Goal: Information Seeking & Learning: Learn about a topic

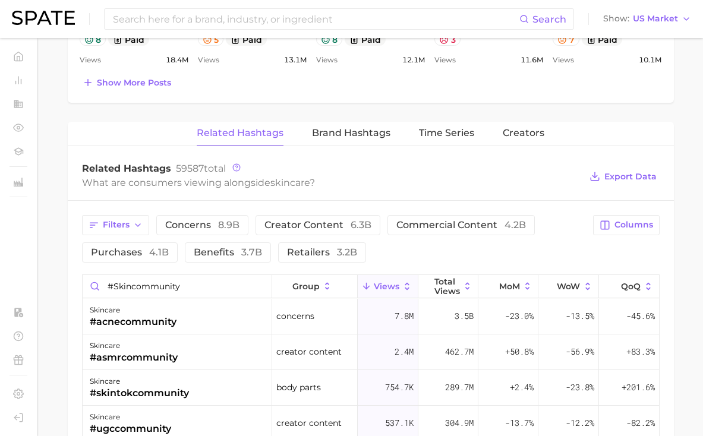
scroll to position [266, 0]
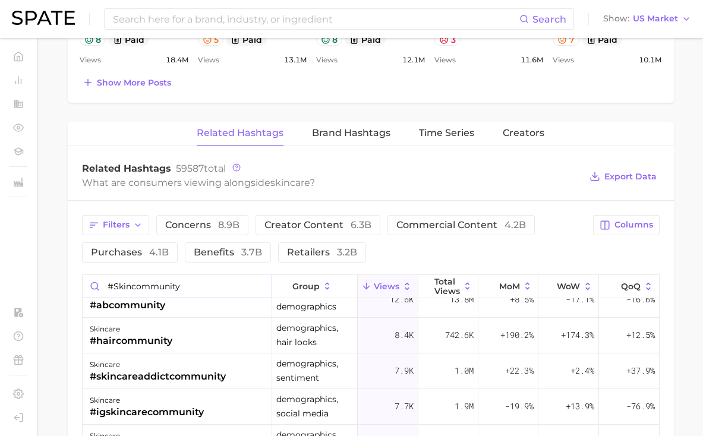
click at [190, 288] on input "#skincommunity" at bounding box center [178, 286] width 190 height 23
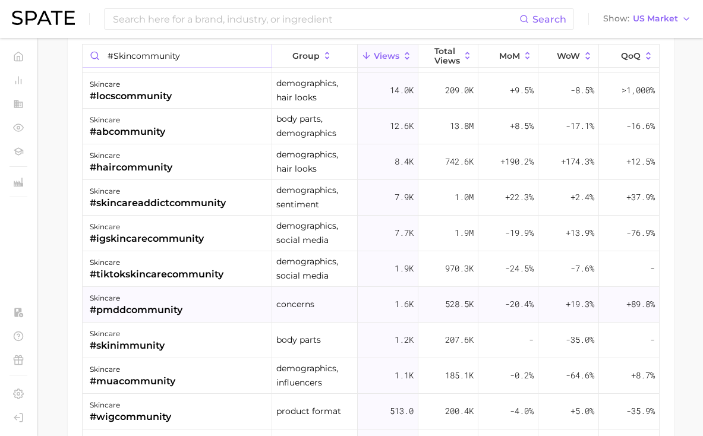
scroll to position [159, 0]
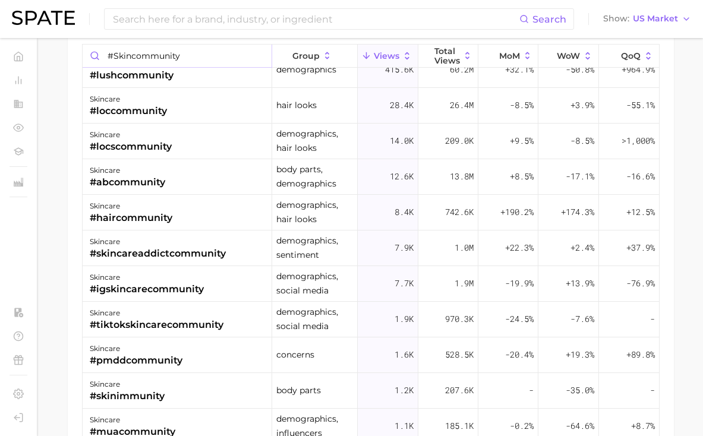
click at [194, 52] on input "#skincommunity" at bounding box center [178, 56] width 190 height 23
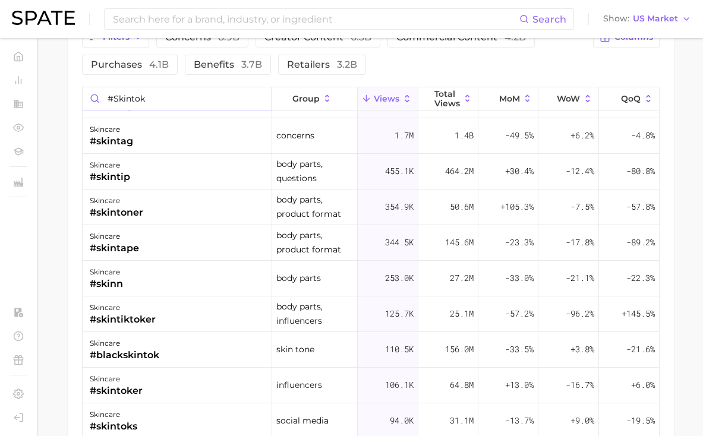
scroll to position [0, 0]
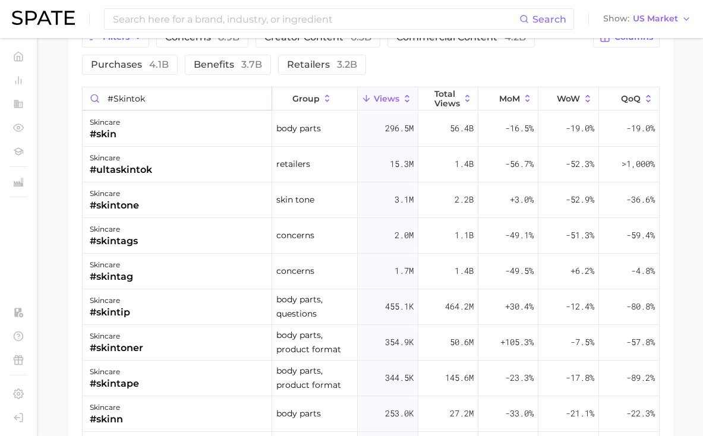
click at [194, 100] on input "#skintok" at bounding box center [178, 98] width 190 height 23
click at [134, 97] on input "#skintok" at bounding box center [178, 98] width 190 height 23
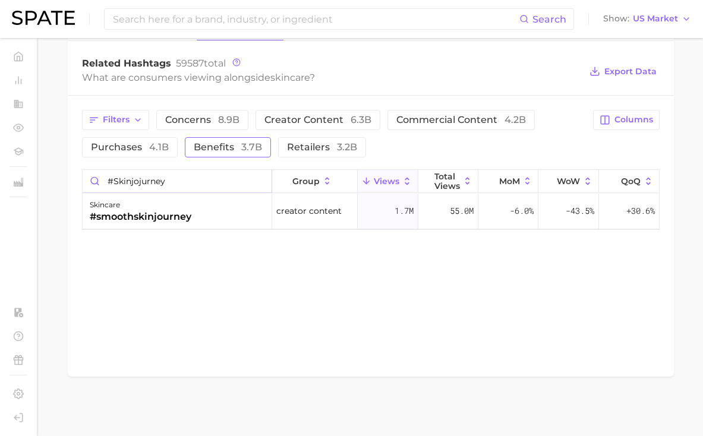
scroll to position [875, 0]
click at [136, 179] on input "#skinjojurney" at bounding box center [178, 181] width 190 height 23
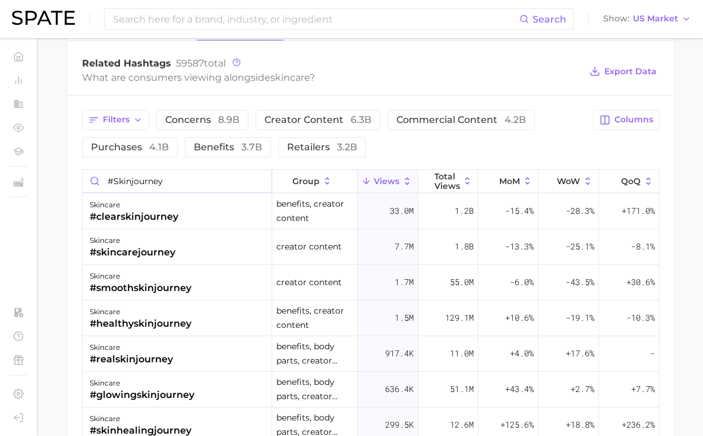
scroll to position [0, 0]
click at [159, 184] on input "#skinjourney" at bounding box center [178, 181] width 190 height 23
click at [138, 178] on input "#skinjourney" at bounding box center [178, 181] width 190 height 23
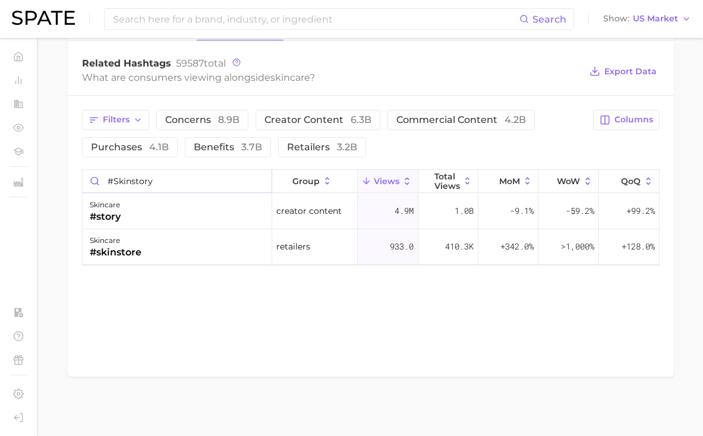
click at [178, 179] on input "#skinstory" at bounding box center [178, 181] width 190 height 23
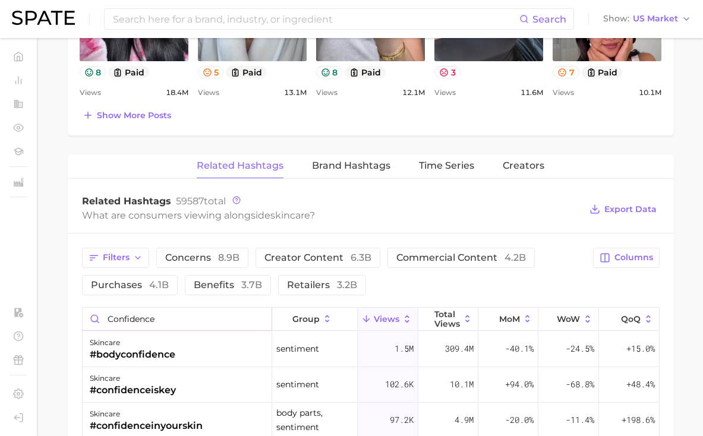
scroll to position [790, 0]
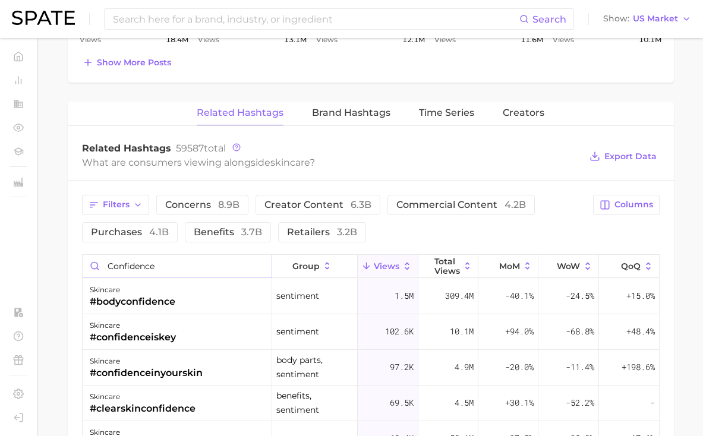
click at [212, 262] on input "confidence" at bounding box center [178, 266] width 190 height 23
click at [137, 267] on input "confidence" at bounding box center [178, 266] width 190 height 23
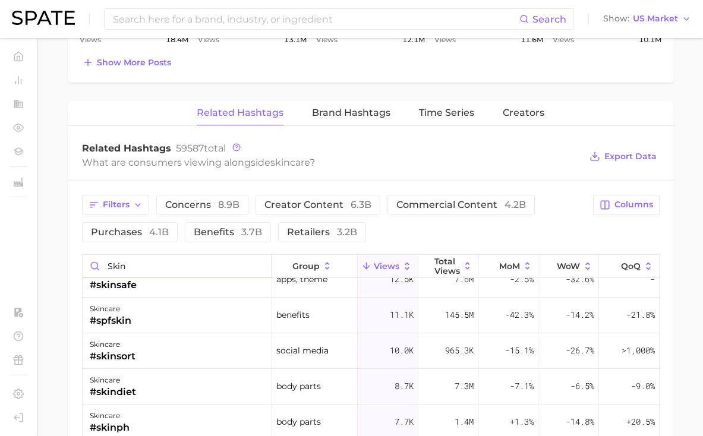
scroll to position [1086, 0]
type input "skin"
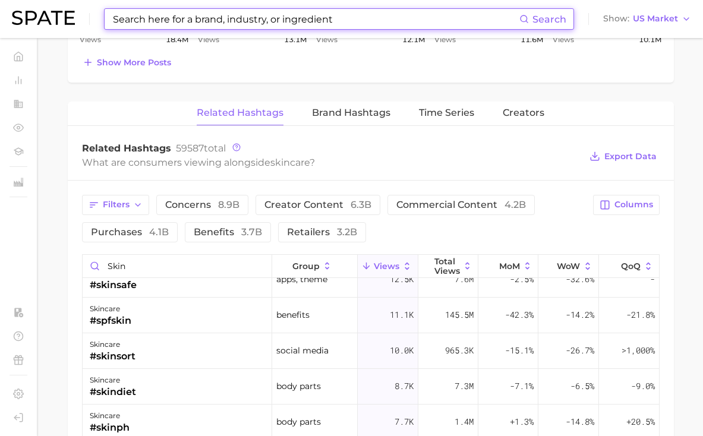
click at [258, 24] on input at bounding box center [316, 19] width 408 height 20
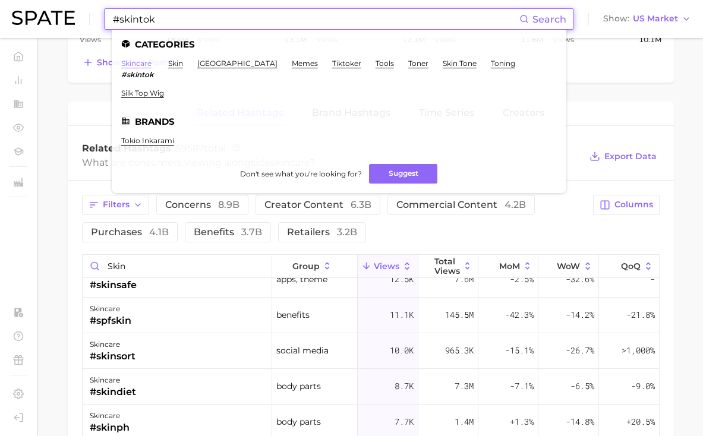
type input "#skintok"
click at [144, 62] on link "skincare" at bounding box center [136, 63] width 30 height 9
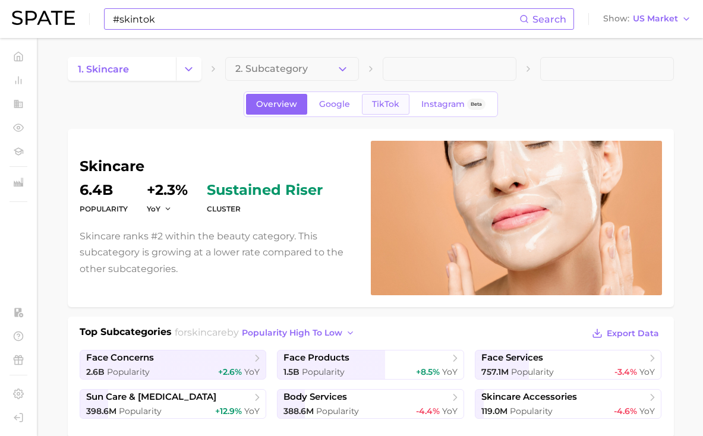
click at [400, 109] on link "TikTok" at bounding box center [386, 104] width 48 height 21
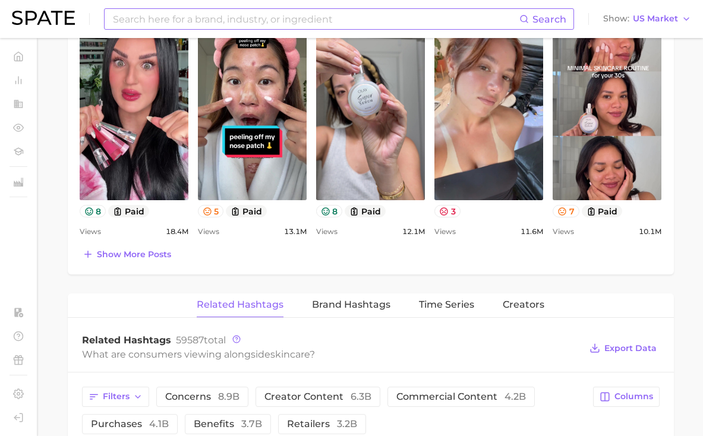
scroll to position [685, 0]
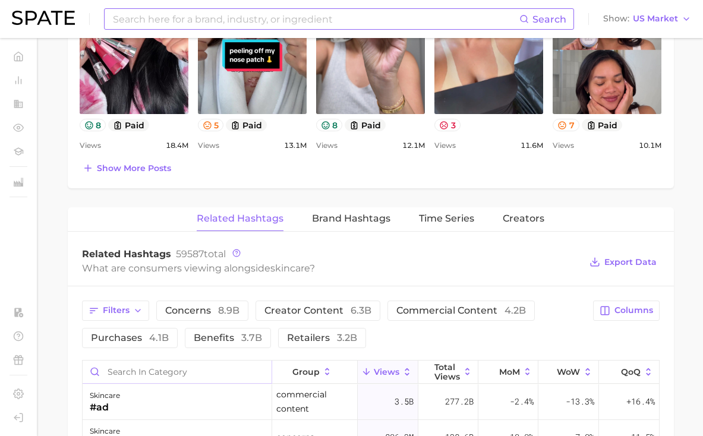
click at [194, 367] on input "Search in category" at bounding box center [178, 372] width 190 height 23
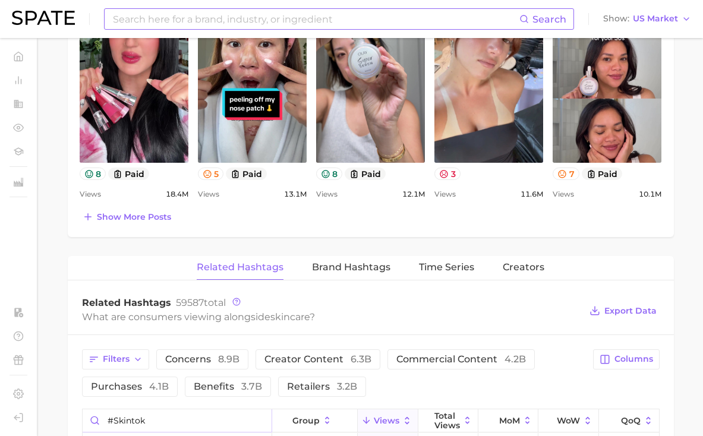
scroll to position [827, 0]
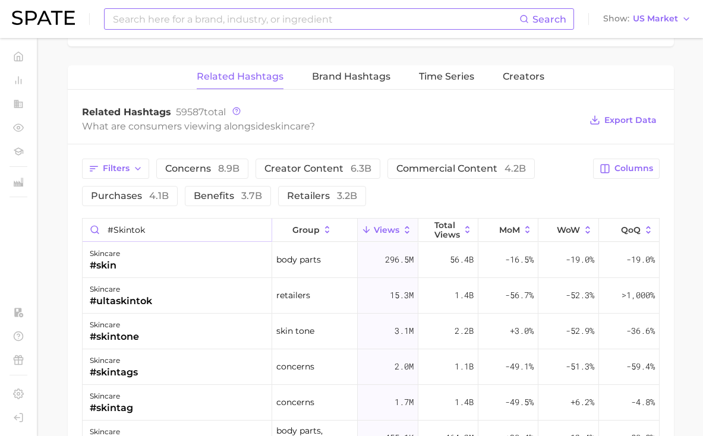
click at [155, 233] on input "#skintok" at bounding box center [178, 230] width 190 height 23
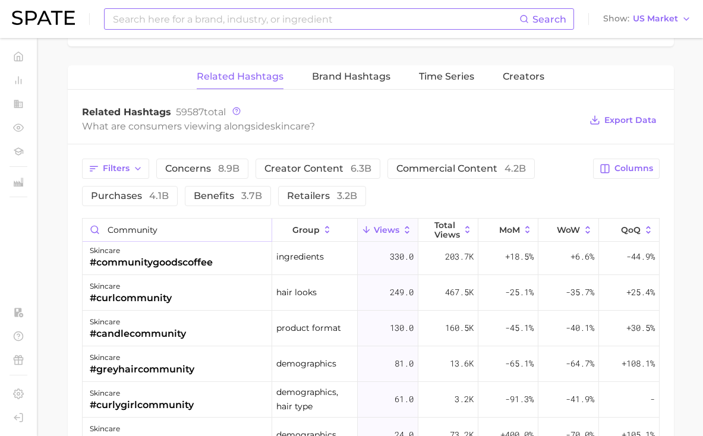
scroll to position [1002, 0]
click at [181, 225] on input "community" at bounding box center [178, 230] width 190 height 23
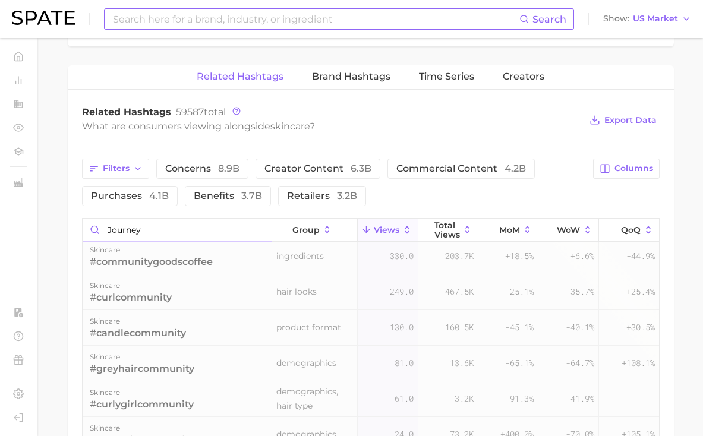
scroll to position [0, 0]
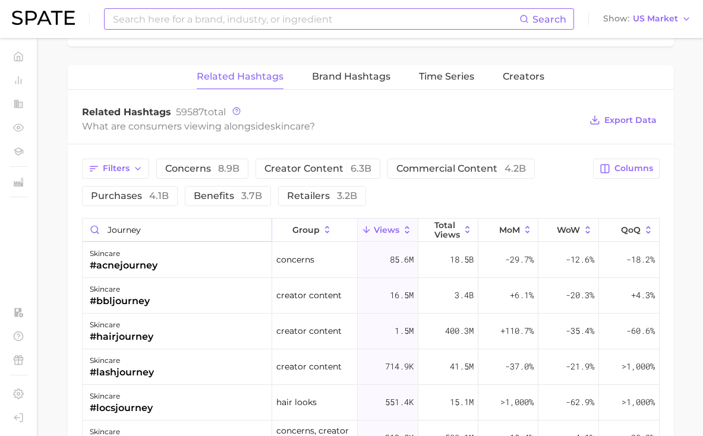
click at [188, 233] on input "journey" at bounding box center [178, 230] width 190 height 23
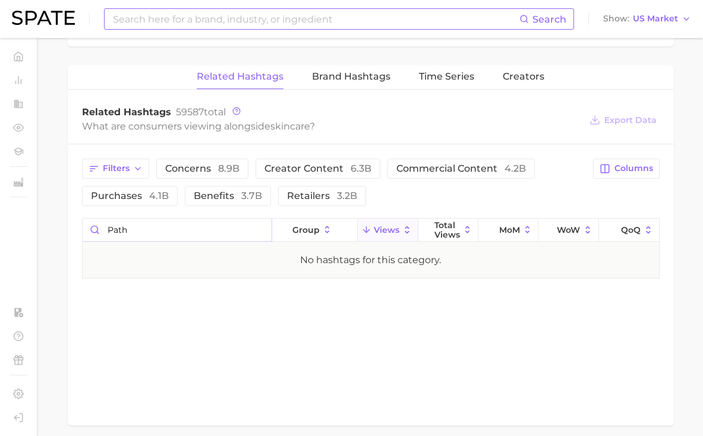
click at [188, 234] on input "path" at bounding box center [178, 230] width 190 height 23
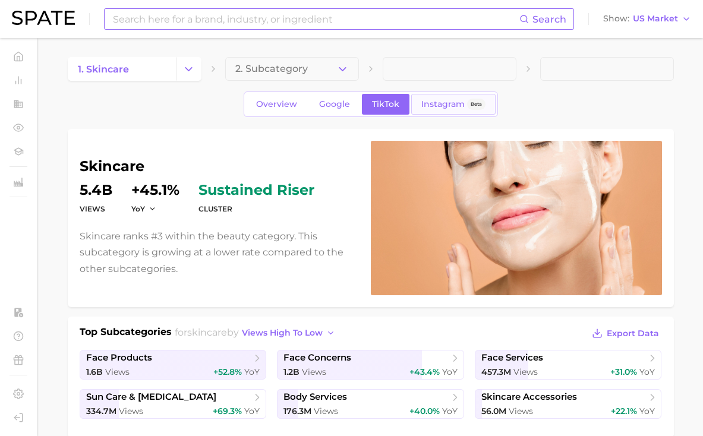
scroll to position [-1, 0]
type input "path"
click at [451, 100] on link "Instagram Beta" at bounding box center [453, 104] width 84 height 21
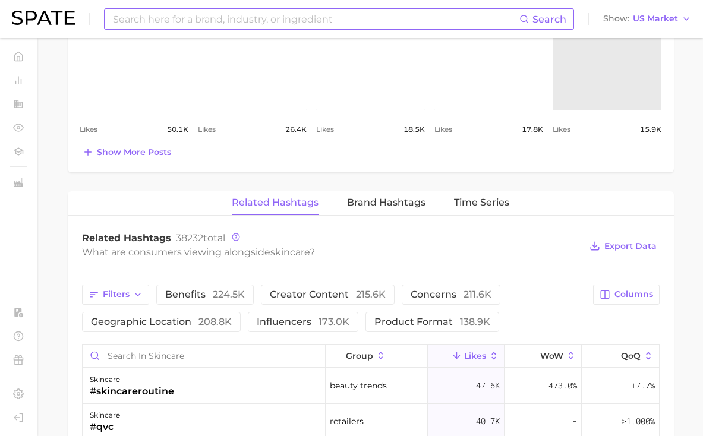
scroll to position [820, 0]
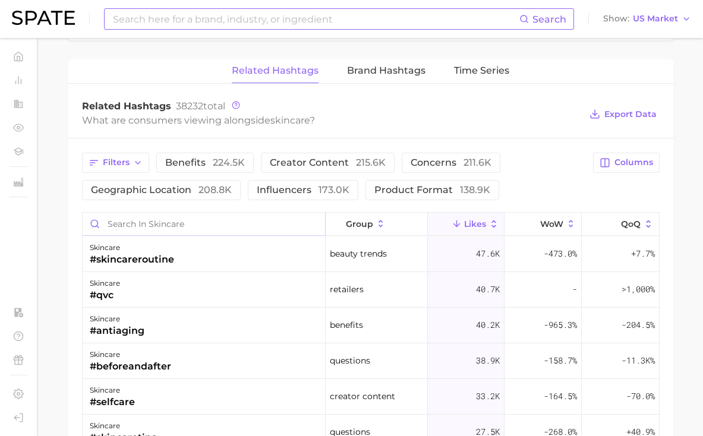
click at [201, 219] on input "Search in skincare" at bounding box center [204, 224] width 243 height 23
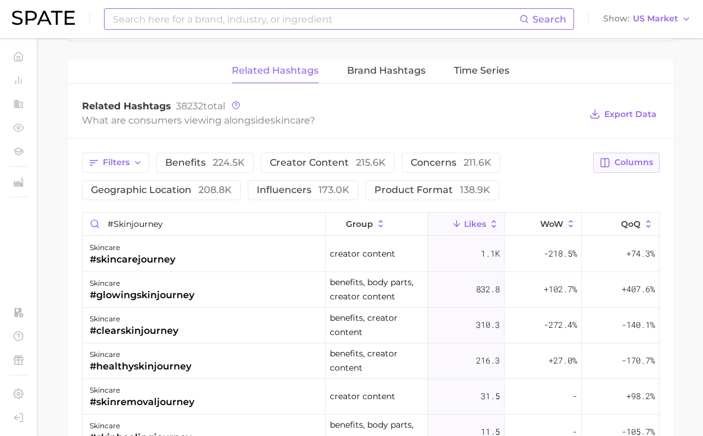
click at [632, 159] on span "Columns" at bounding box center [634, 162] width 39 height 10
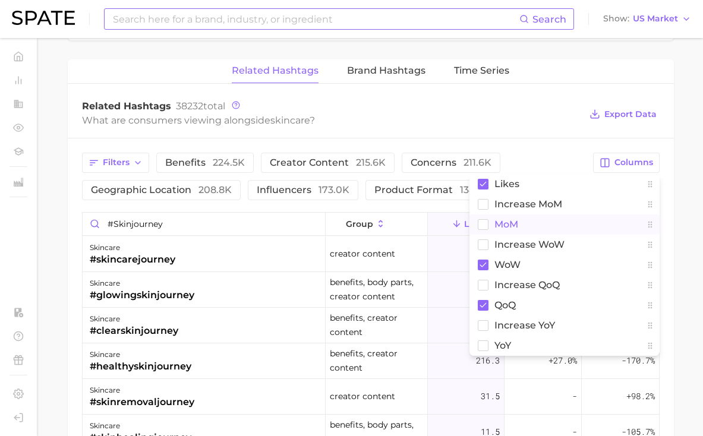
click at [555, 226] on button "MoM" at bounding box center [565, 225] width 190 height 20
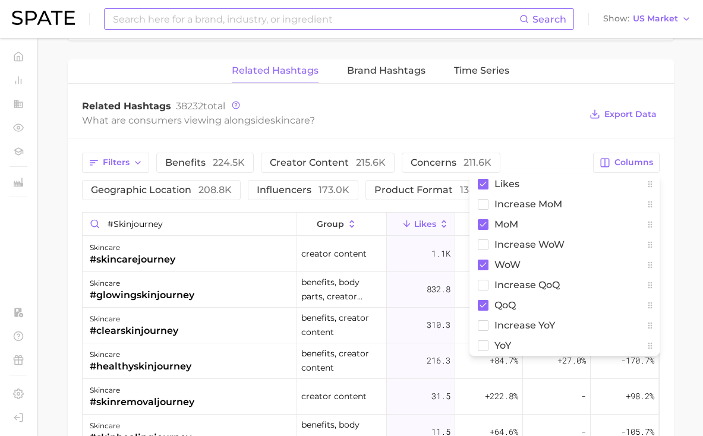
click at [543, 134] on div "Related Hashtags 38232 total What are consumers viewing alongside skincare ? Ex…" at bounding box center [371, 115] width 606 height 48
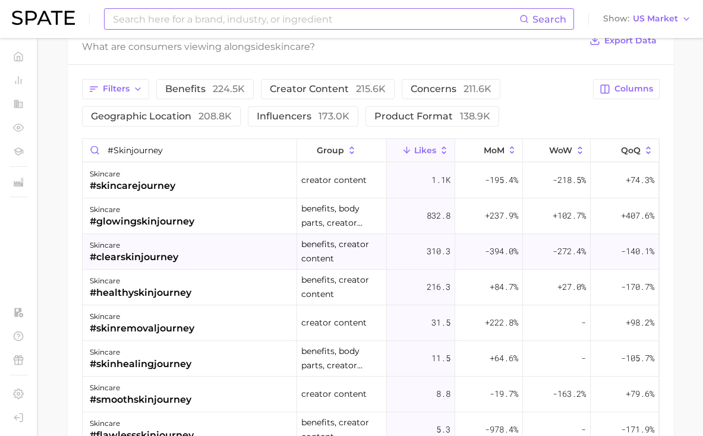
scroll to position [854, 0]
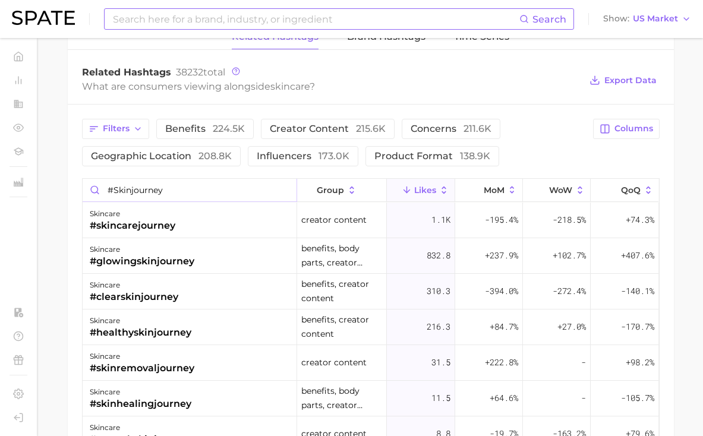
click at [204, 195] on input "#skinjourney" at bounding box center [190, 190] width 214 height 23
drag, startPoint x: 155, startPoint y: 195, endPoint x: 128, endPoint y: 187, distance: 28.0
click at [128, 187] on input "#skinjourney" at bounding box center [190, 190] width 214 height 23
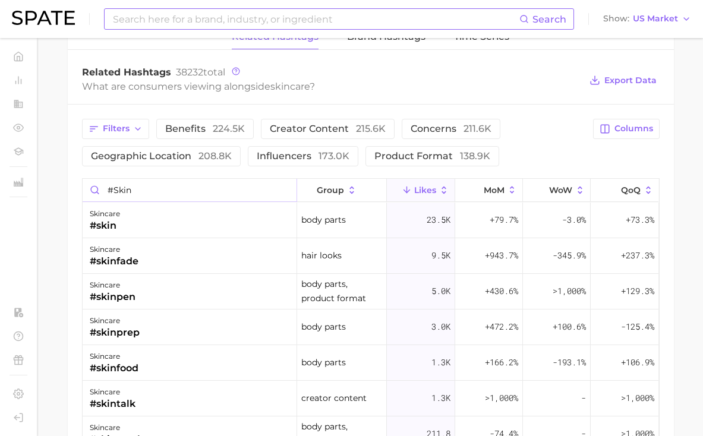
click at [127, 188] on input "#skin" at bounding box center [190, 190] width 214 height 23
click at [116, 187] on input "#skin" at bounding box center [190, 190] width 214 height 23
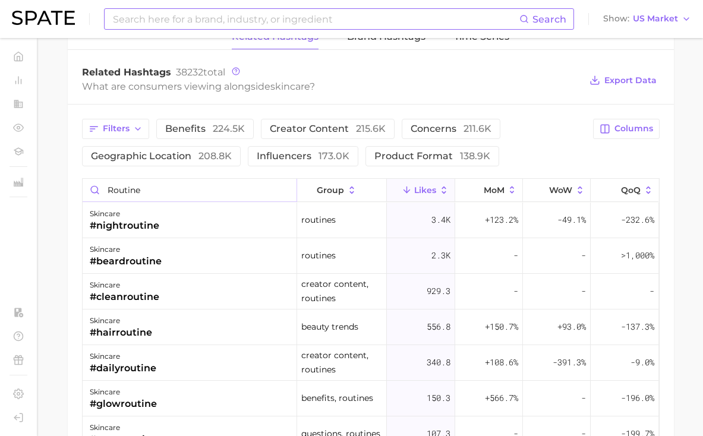
click at [122, 193] on input "routine" at bounding box center [190, 190] width 214 height 23
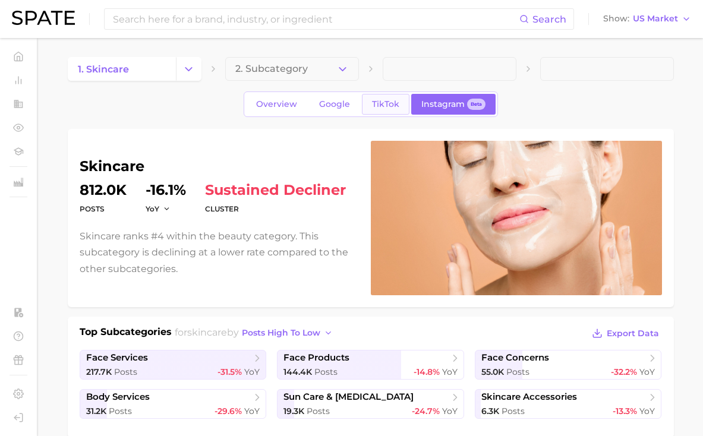
scroll to position [-1, 0]
type input "#myskin"
click at [399, 108] on link "TikTok" at bounding box center [386, 104] width 48 height 21
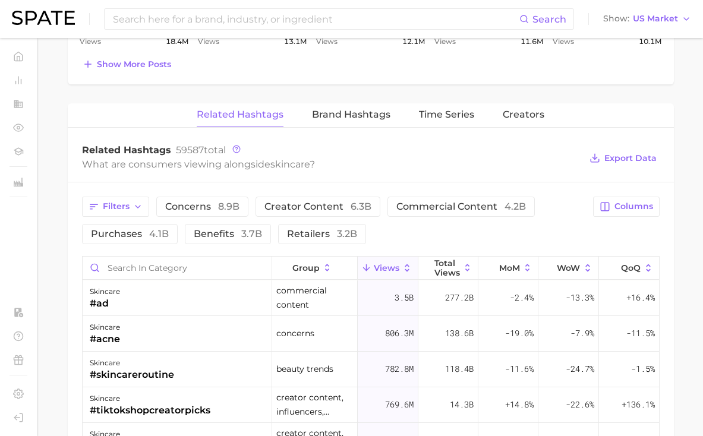
scroll to position [862, 0]
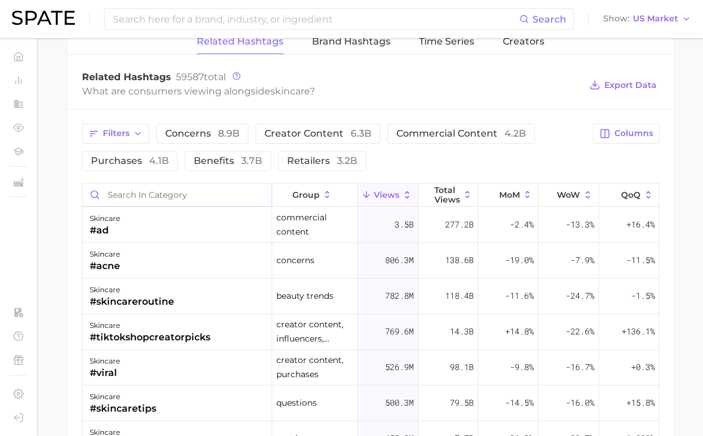
click at [213, 200] on input "Search in category" at bounding box center [178, 195] width 190 height 23
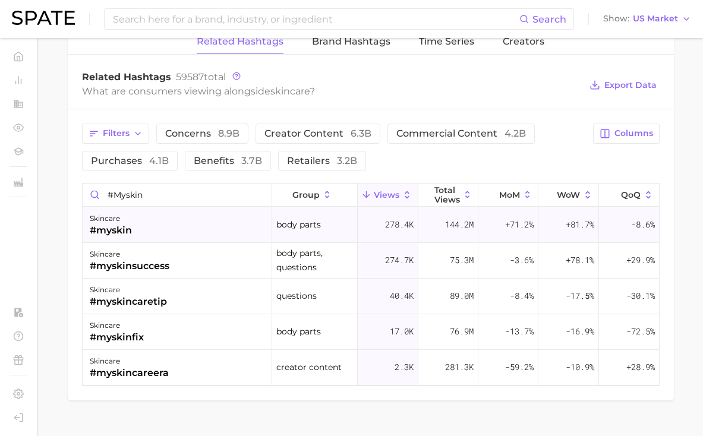
click at [199, 223] on div "skincare #myskin" at bounding box center [178, 225] width 190 height 36
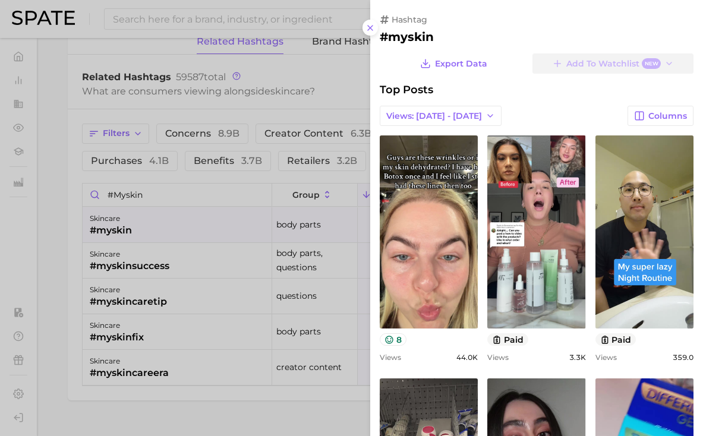
scroll to position [0, 0]
click at [281, 86] on div at bounding box center [351, 218] width 703 height 436
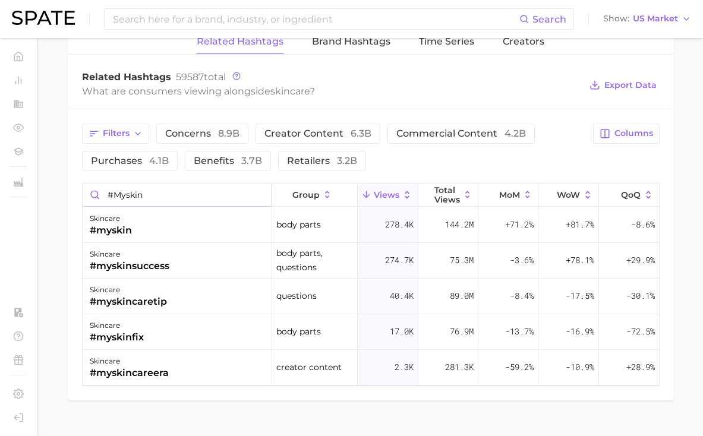
click at [210, 191] on input "#myskin" at bounding box center [178, 195] width 190 height 23
drag, startPoint x: 119, startPoint y: 200, endPoint x: 124, endPoint y: 194, distance: 8.4
click at [124, 194] on input "#myskin" at bounding box center [178, 195] width 190 height 23
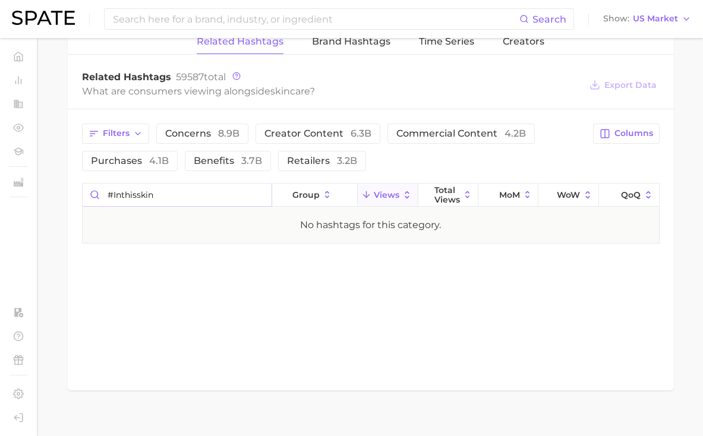
click at [124, 194] on input "#inthisskin" at bounding box center [178, 195] width 190 height 23
click at [125, 194] on input "#inmy" at bounding box center [178, 195] width 190 height 23
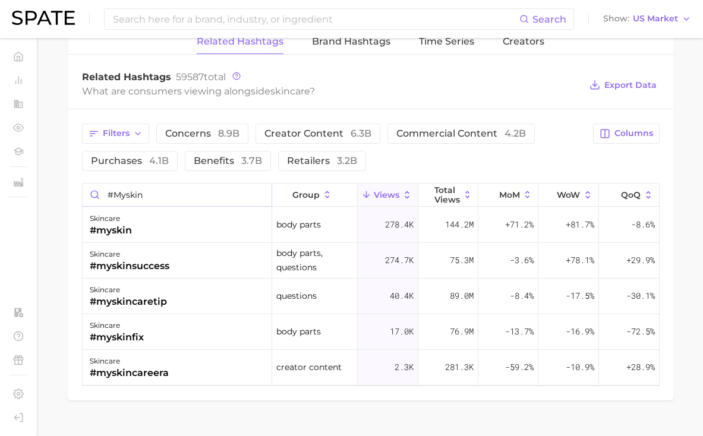
click at [132, 191] on input "#myskin" at bounding box center [178, 195] width 190 height 23
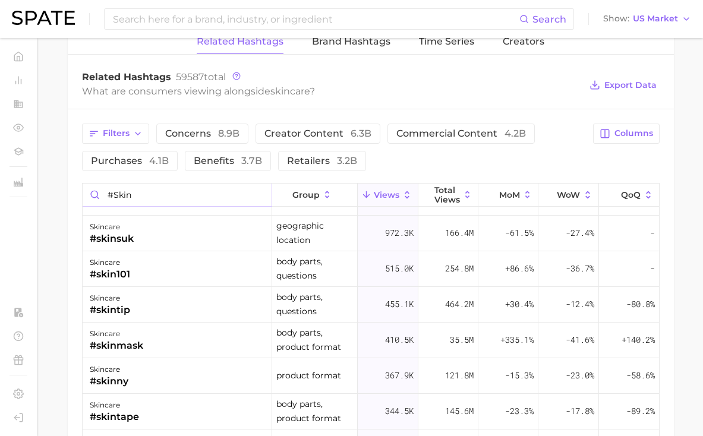
scroll to position [456, 0]
click at [190, 190] on input "#skin" at bounding box center [178, 195] width 190 height 23
click at [126, 201] on input "#skin" at bounding box center [178, 195] width 190 height 23
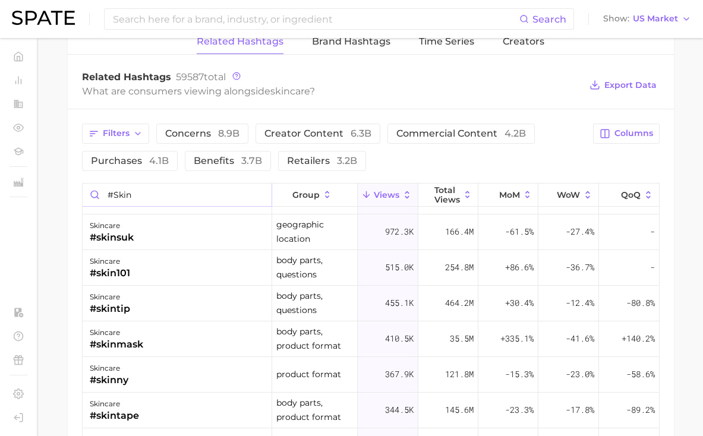
click at [126, 201] on input "#skin" at bounding box center [178, 195] width 190 height 23
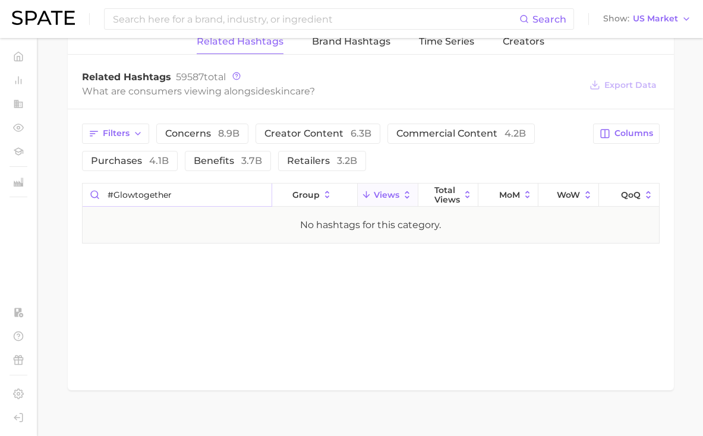
click at [142, 190] on input "#glowtogether" at bounding box center [178, 195] width 190 height 23
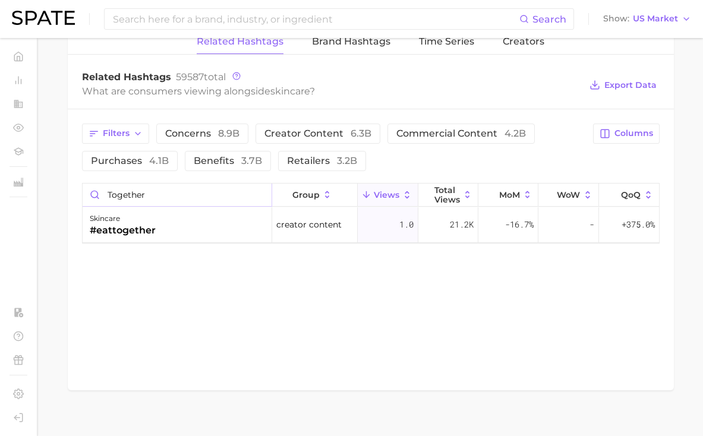
click at [201, 192] on input "together" at bounding box center [178, 195] width 190 height 23
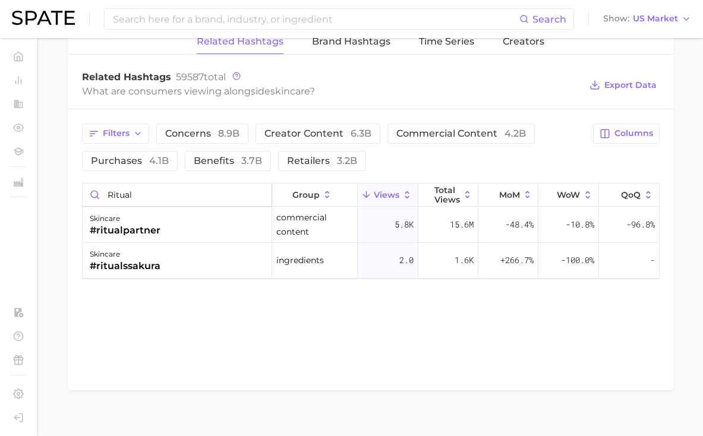
click at [199, 190] on input "ritual" at bounding box center [178, 195] width 190 height 23
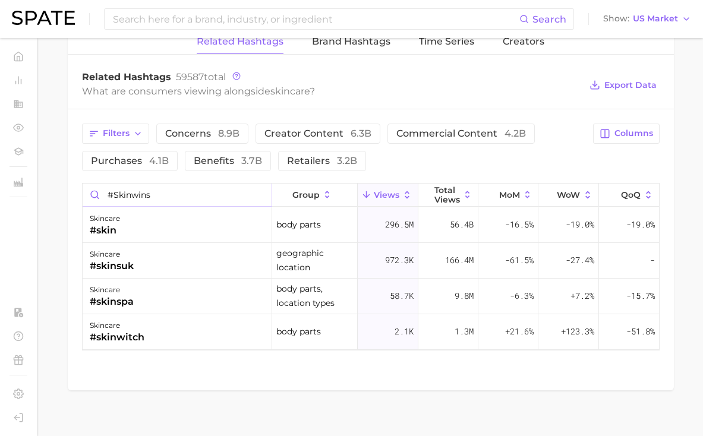
click at [134, 194] on input "#skinwins" at bounding box center [178, 195] width 190 height 23
type input "#skintalks"
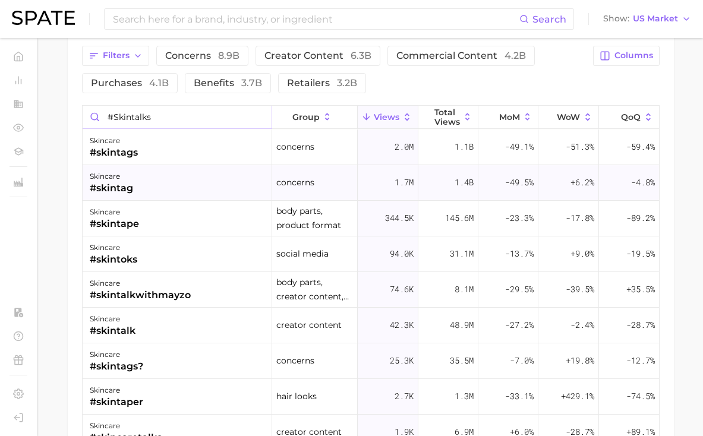
scroll to position [963, 0]
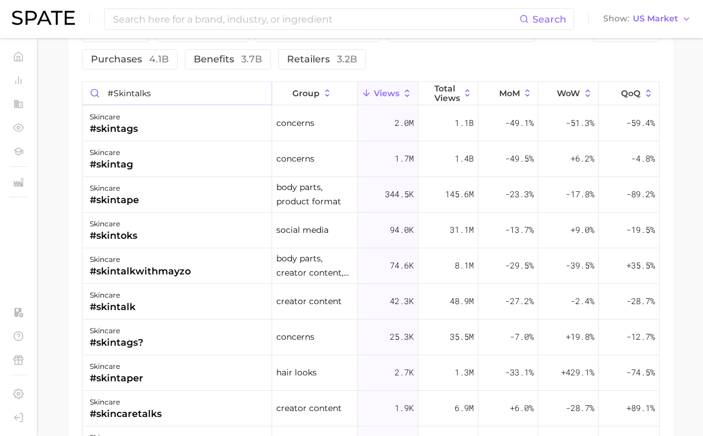
click at [260, 93] on input "#skintalks" at bounding box center [178, 93] width 190 height 23
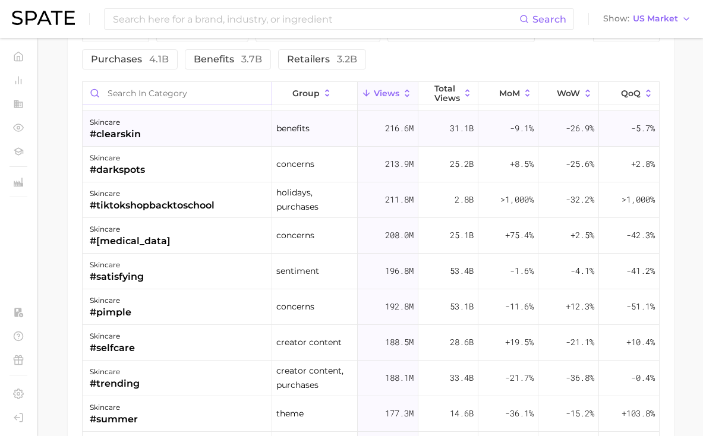
scroll to position [603, 0]
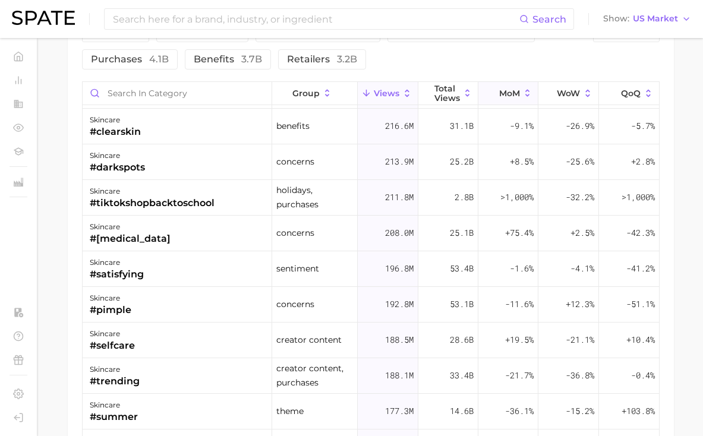
click at [515, 90] on span "MoM" at bounding box center [509, 94] width 21 height 10
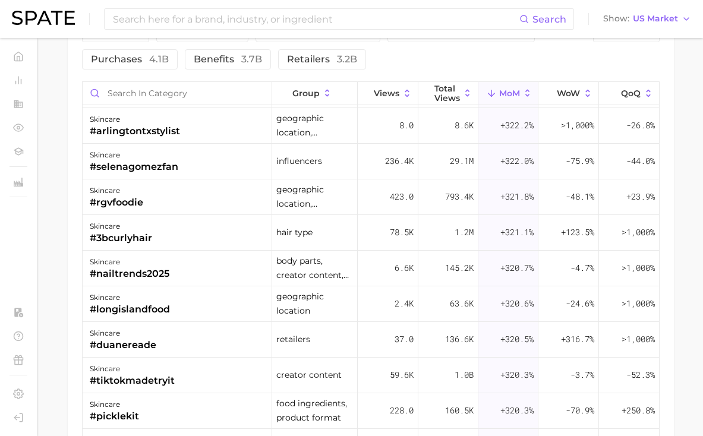
scroll to position [100586, 0]
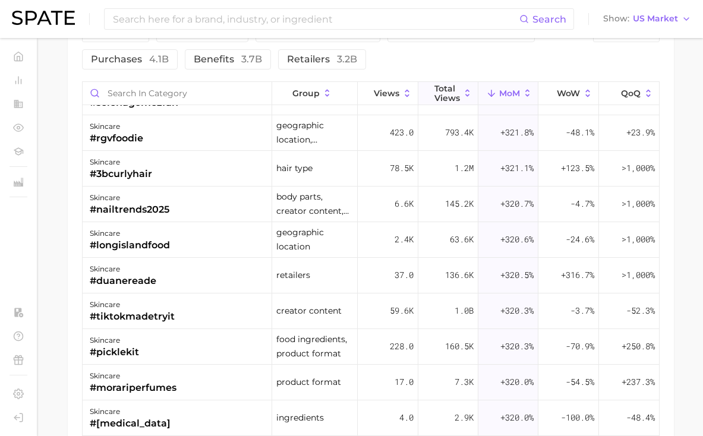
click at [439, 89] on span "Total Views" at bounding box center [447, 93] width 26 height 19
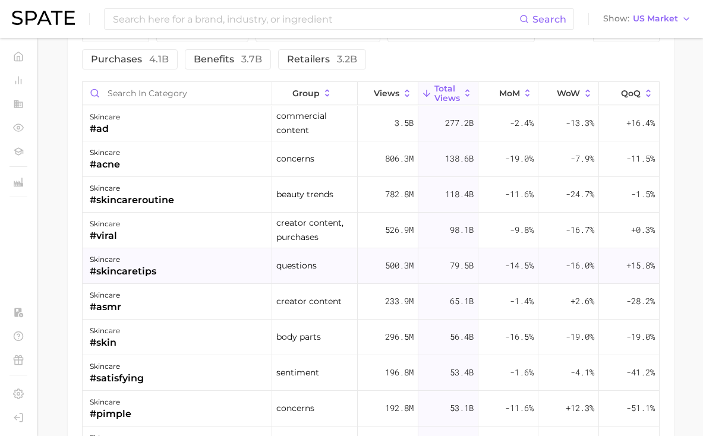
scroll to position [0, 0]
click at [393, 91] on span "Views" at bounding box center [387, 94] width 26 height 10
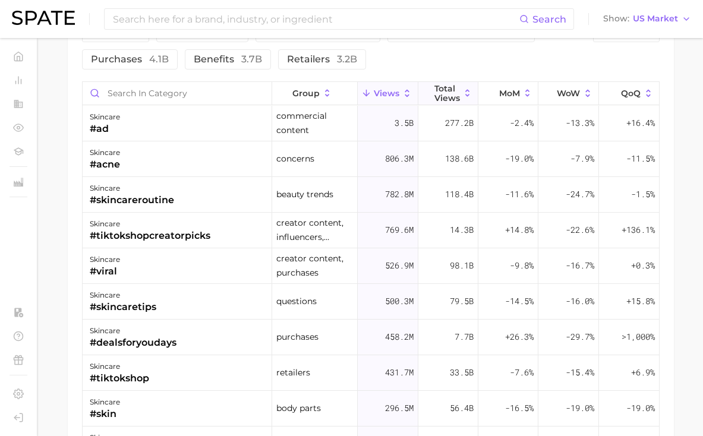
click at [449, 96] on span "Total Views" at bounding box center [447, 93] width 26 height 19
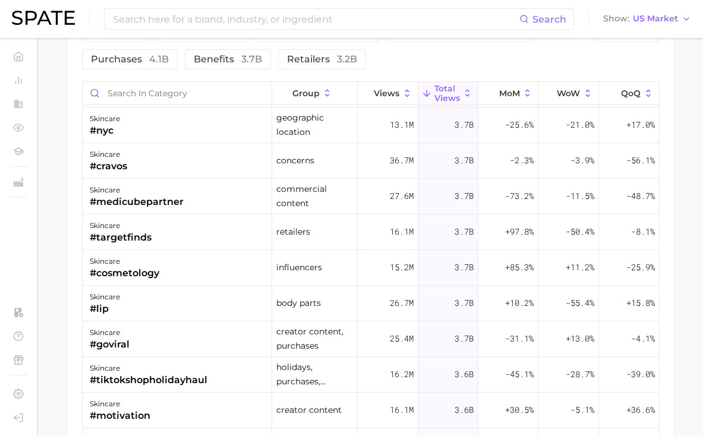
scroll to position [8841, 0]
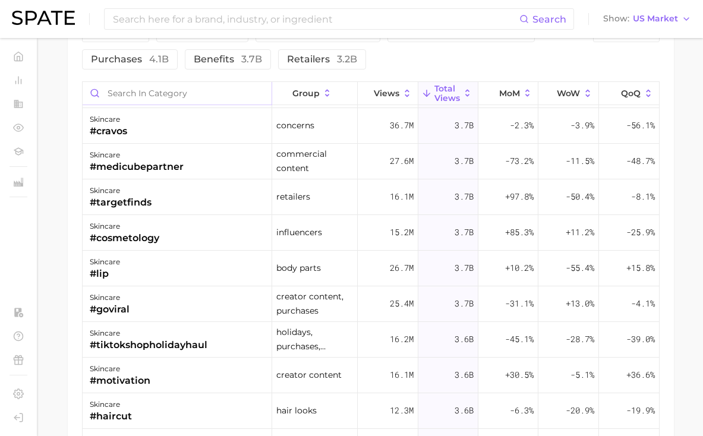
click at [193, 92] on input "Search in category" at bounding box center [178, 93] width 190 height 23
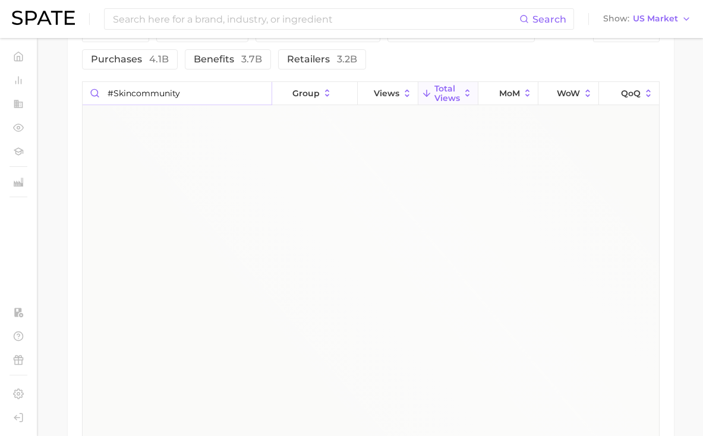
scroll to position [0, 0]
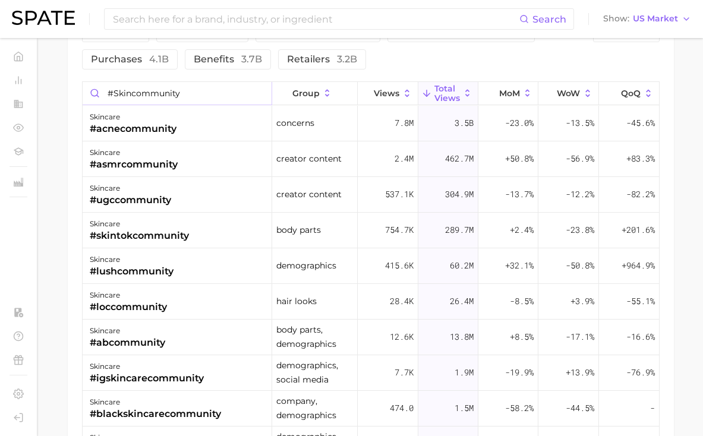
click at [142, 93] on input "#skincommunity" at bounding box center [178, 93] width 190 height 23
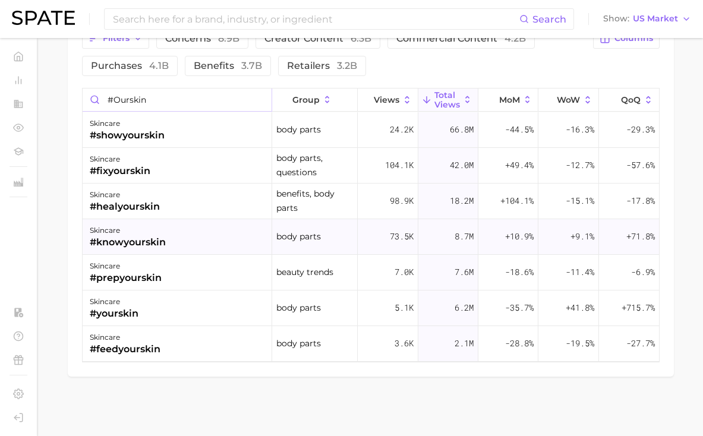
scroll to position [956, 0]
click at [125, 97] on input "#ourskin" at bounding box center [178, 100] width 190 height 23
click at [156, 100] on input "#ourskin" at bounding box center [178, 100] width 190 height 23
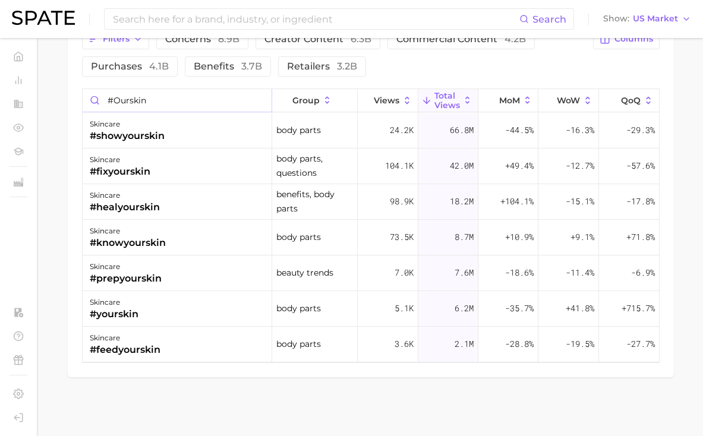
click at [156, 100] on input "#ourskin" at bounding box center [178, 100] width 190 height 23
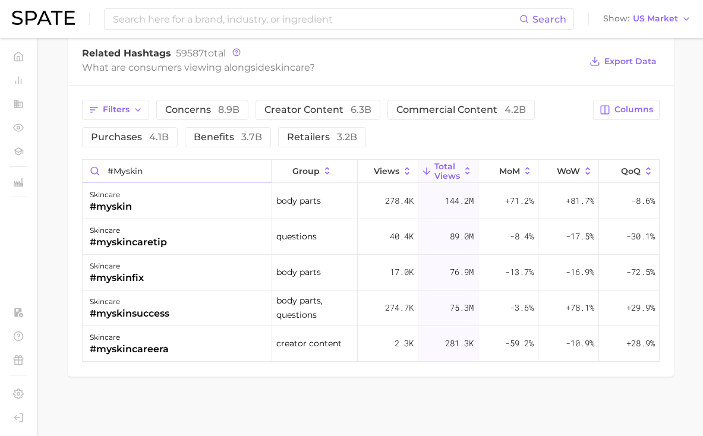
scroll to position [885, 0]
click at [201, 171] on input "#myskin" at bounding box center [178, 171] width 190 height 23
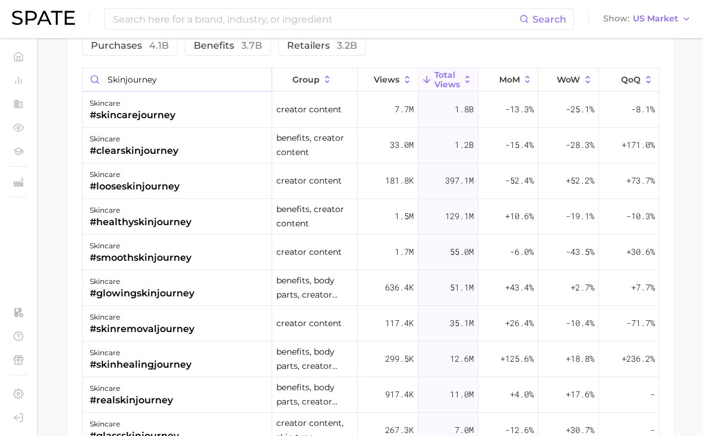
scroll to position [0, 0]
click at [140, 80] on input "skinjourney" at bounding box center [178, 79] width 190 height 23
click at [140, 80] on input "skinjournoey" at bounding box center [178, 79] width 190 height 23
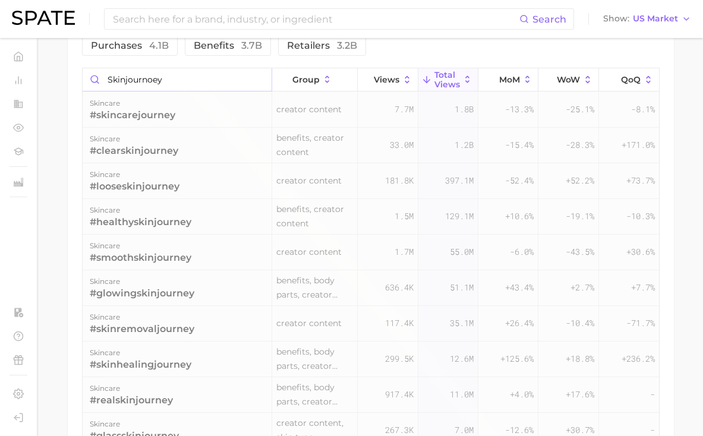
click at [140, 80] on input "skinjournoey" at bounding box center [178, 79] width 190 height 23
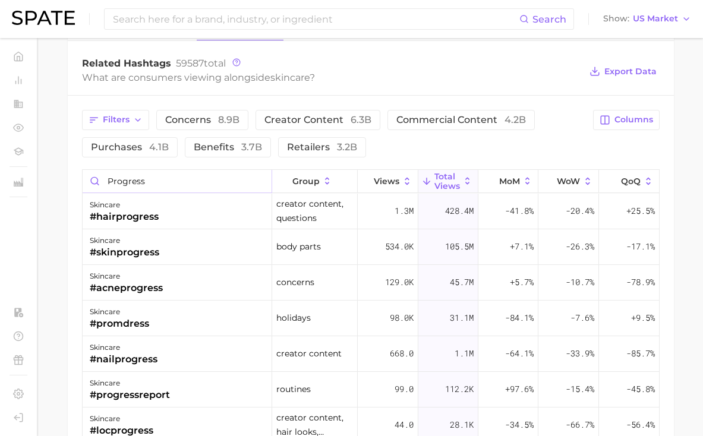
click at [198, 189] on input "progress" at bounding box center [178, 181] width 190 height 23
click at [184, 180] on input "progress" at bounding box center [178, 181] width 190 height 23
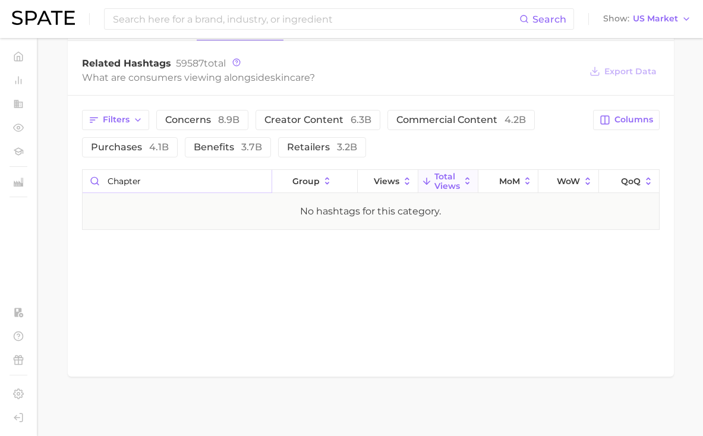
click at [187, 175] on input "chapter" at bounding box center [178, 181] width 190 height 23
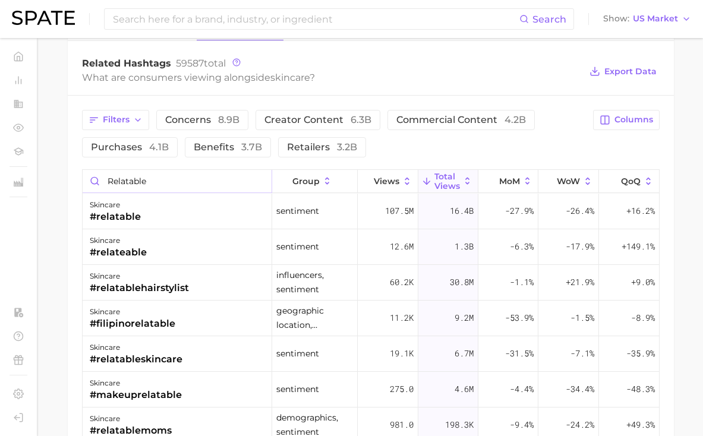
click at [128, 180] on input "relatable" at bounding box center [178, 181] width 190 height 23
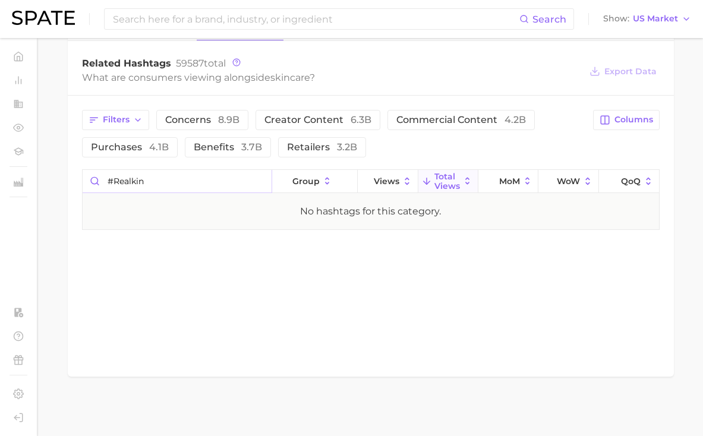
click at [137, 179] on input "#realkin" at bounding box center [178, 181] width 190 height 23
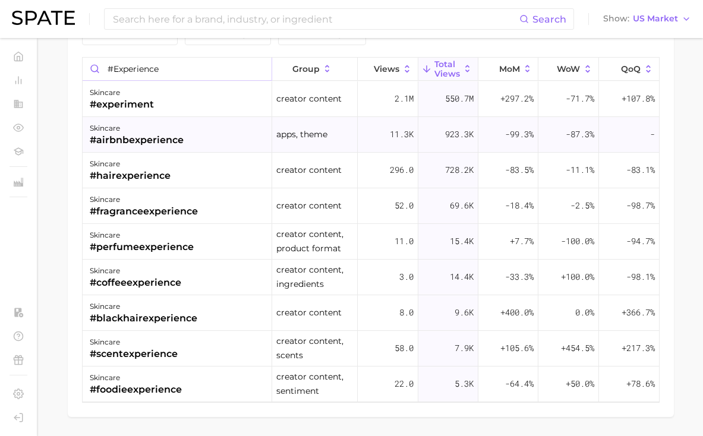
scroll to position [998, 0]
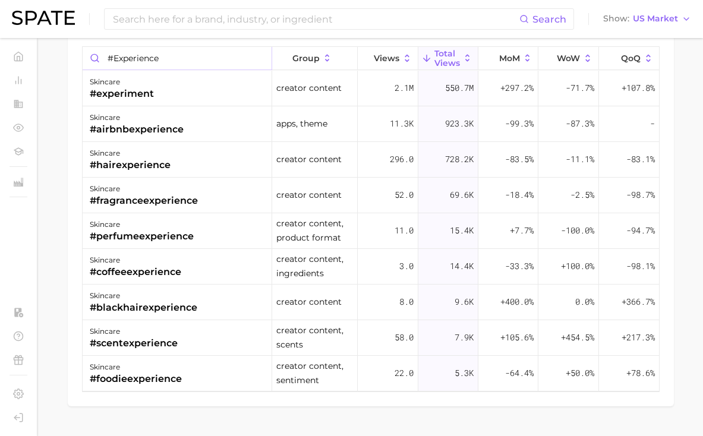
click at [190, 58] on input "#experience" at bounding box center [178, 58] width 190 height 23
click at [207, 59] on input "#experience" at bounding box center [178, 58] width 190 height 23
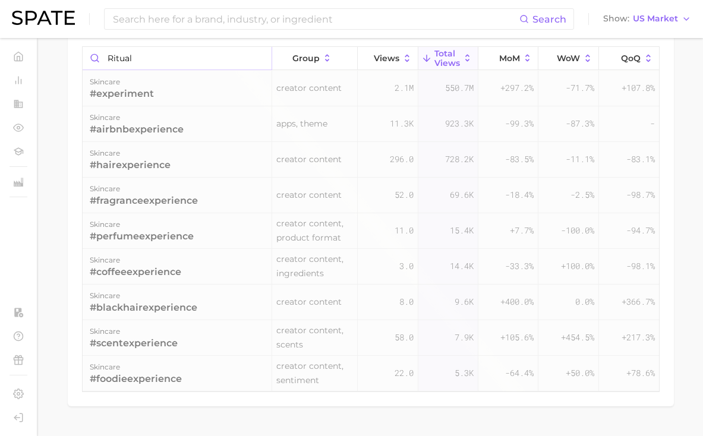
scroll to position [875, 0]
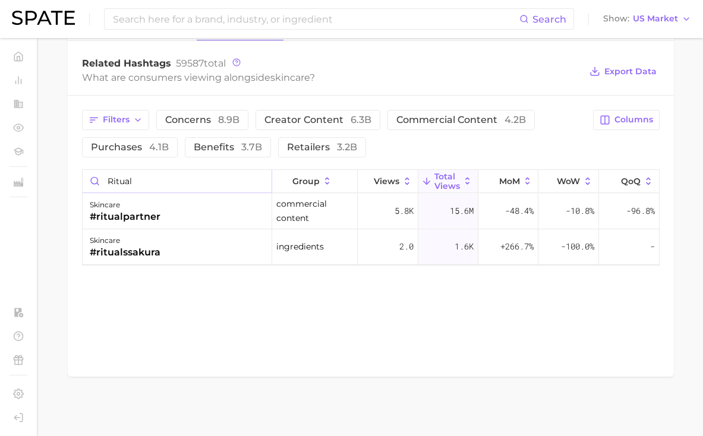
click at [137, 179] on input "ritual" at bounding box center [178, 181] width 190 height 23
click at [143, 184] on input "#skinmovement" at bounding box center [178, 181] width 190 height 23
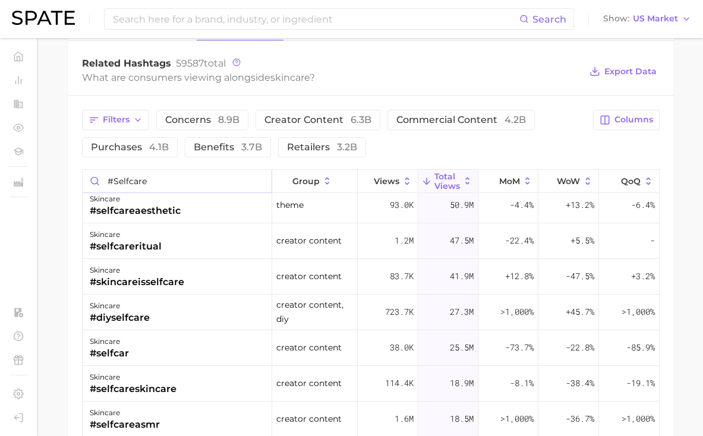
scroll to position [540, 0]
click at [134, 182] on input "#selfcare" at bounding box center [178, 181] width 190 height 23
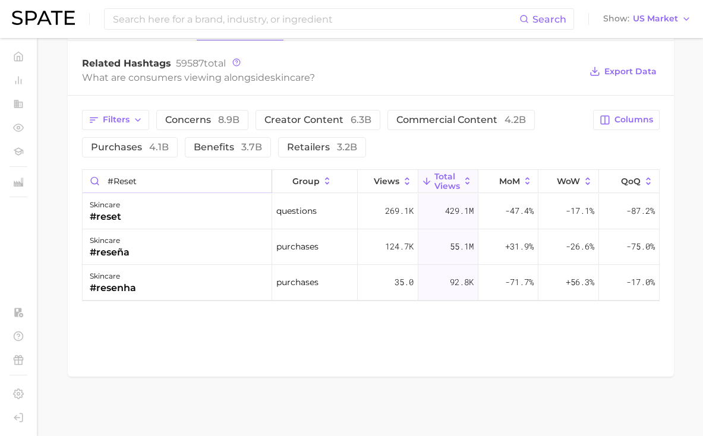
click at [130, 174] on input "#reset" at bounding box center [178, 181] width 190 height 23
click at [129, 177] on input "#reset" at bounding box center [178, 181] width 190 height 23
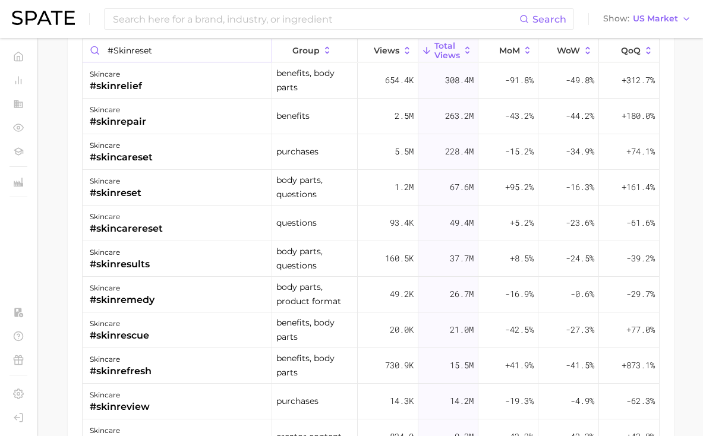
click at [137, 46] on input "#skinreset" at bounding box center [178, 50] width 190 height 23
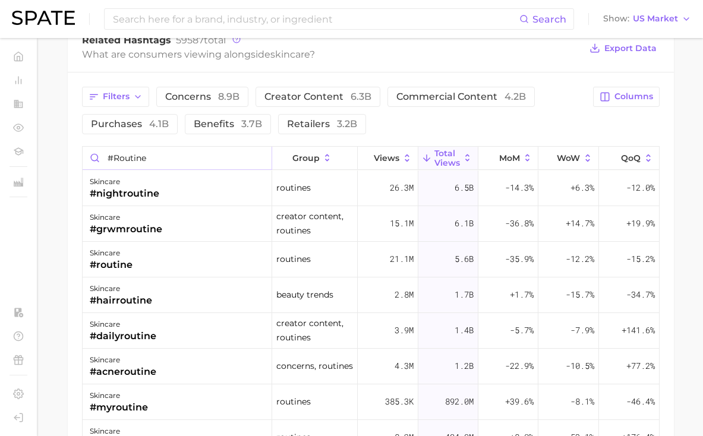
scroll to position [801, 0]
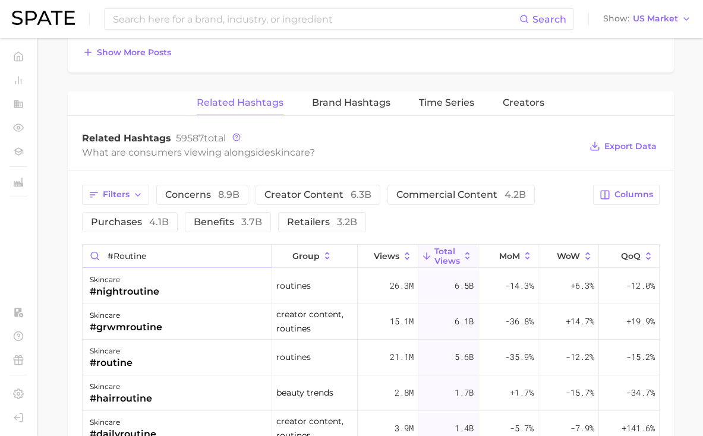
click at [130, 254] on input "#routine" at bounding box center [178, 256] width 190 height 23
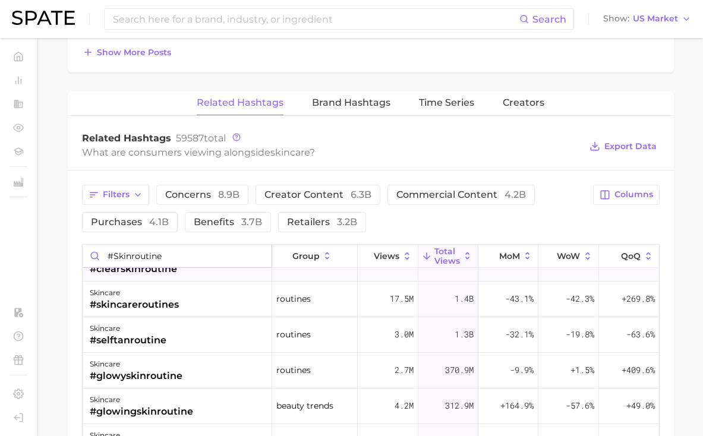
scroll to position [163, 0]
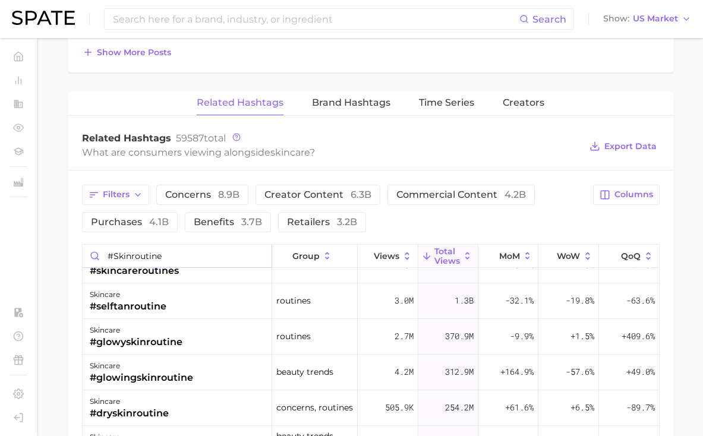
click at [147, 259] on input "#skinroutine" at bounding box center [178, 256] width 190 height 23
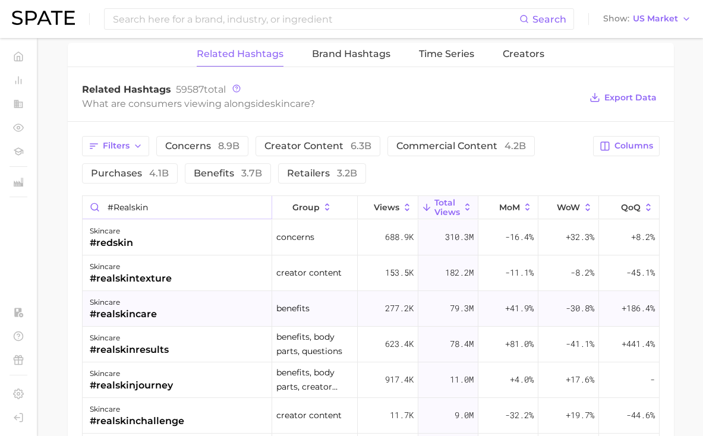
scroll to position [852, 0]
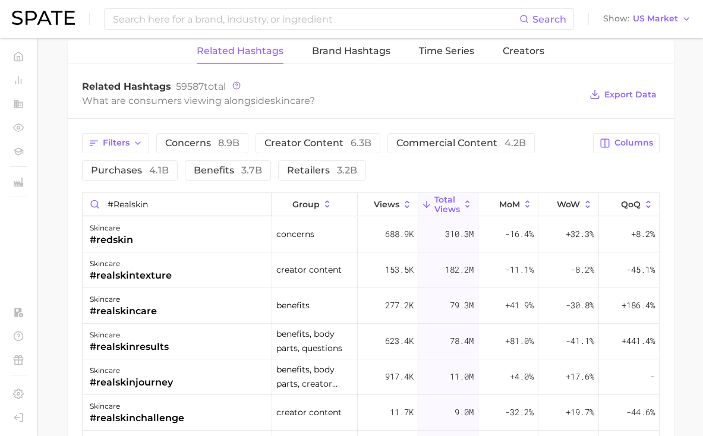
click at [141, 204] on input "#realskin" at bounding box center [178, 204] width 190 height 23
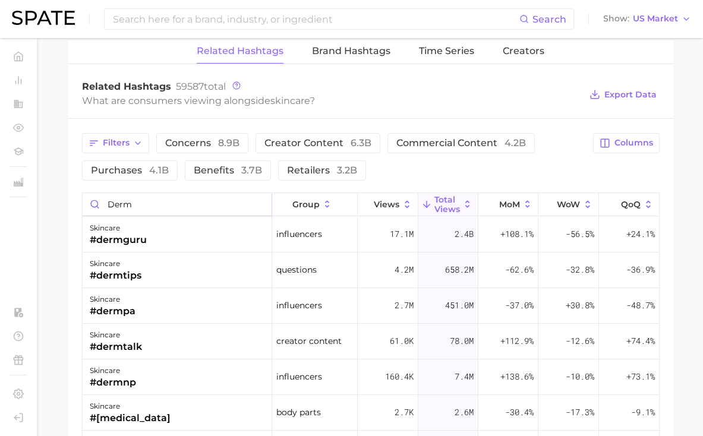
click at [191, 204] on input "derm" at bounding box center [178, 204] width 190 height 23
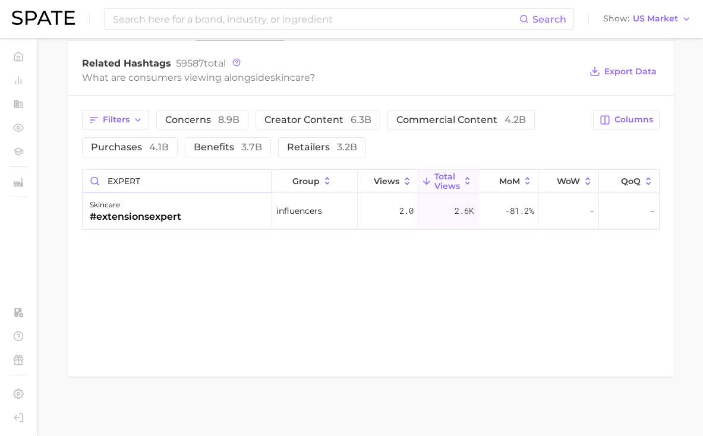
scroll to position [875, 0]
click at [174, 184] on input "EXPERT" at bounding box center [178, 181] width 190 height 23
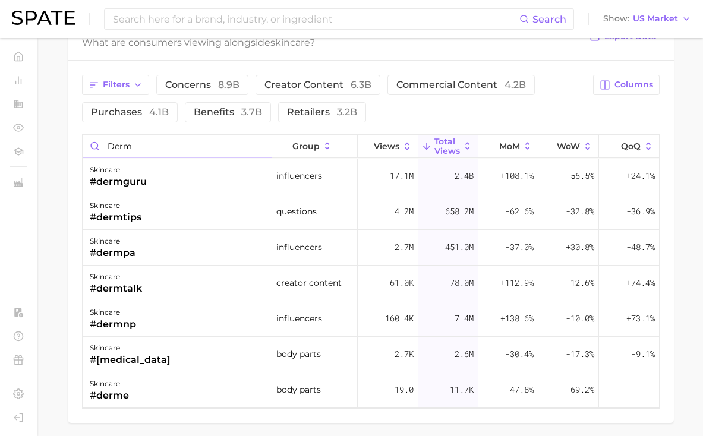
scroll to position [910, 0]
click at [162, 138] on input "derm" at bounding box center [178, 147] width 190 height 23
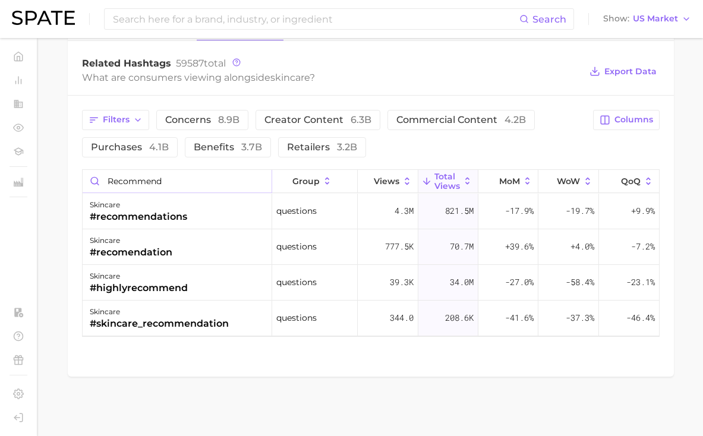
scroll to position [875, 0]
click at [134, 185] on input "recommend" at bounding box center [178, 181] width 190 height 23
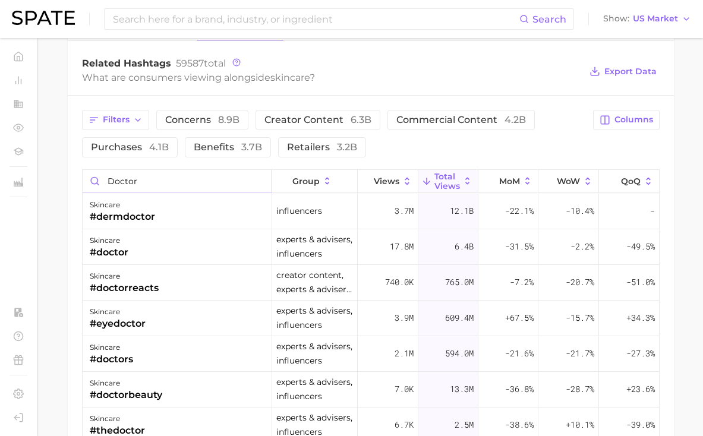
click at [128, 178] on input "doctor" at bounding box center [178, 181] width 190 height 23
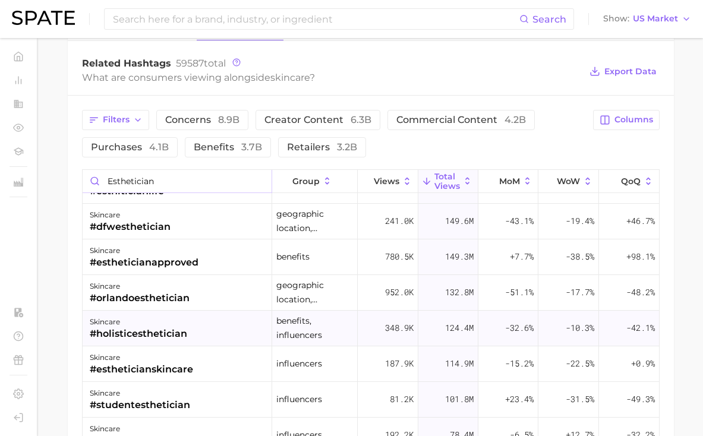
scroll to position [1195, 0]
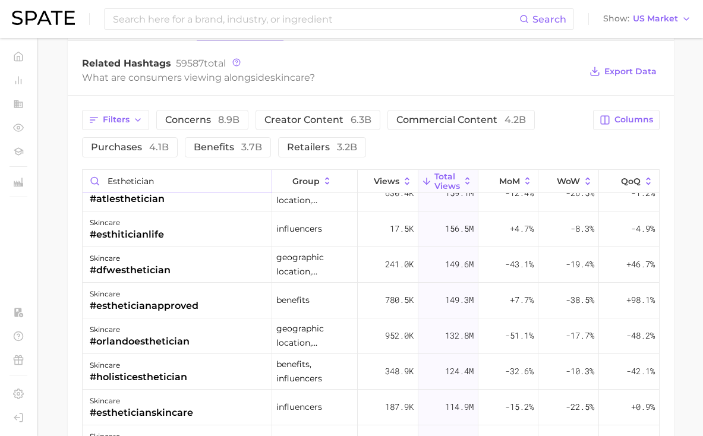
click at [156, 178] on input "esthetician" at bounding box center [178, 181] width 190 height 23
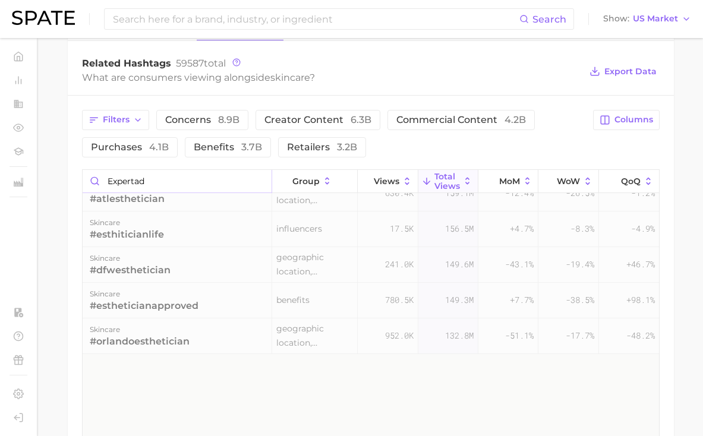
scroll to position [0, 0]
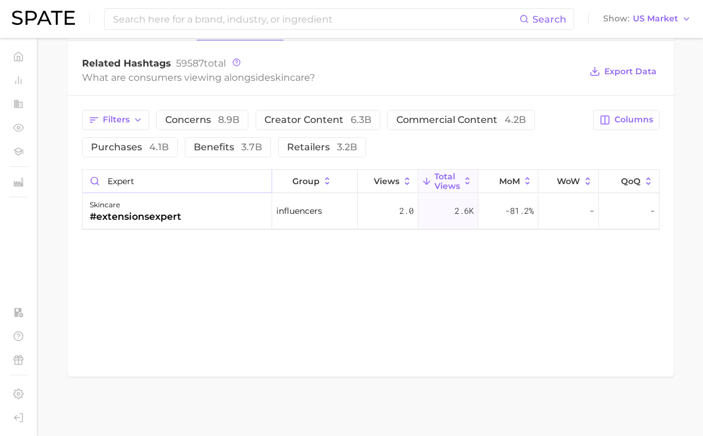
click at [117, 185] on input "expert" at bounding box center [178, 181] width 190 height 23
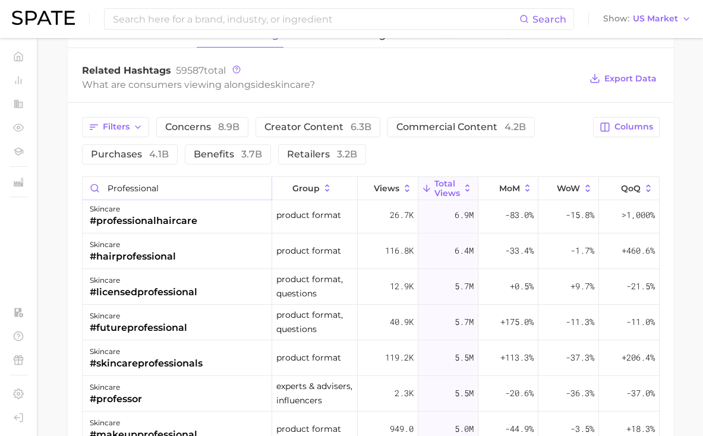
scroll to position [868, 0]
click at [143, 187] on input "professional" at bounding box center [178, 189] width 190 height 23
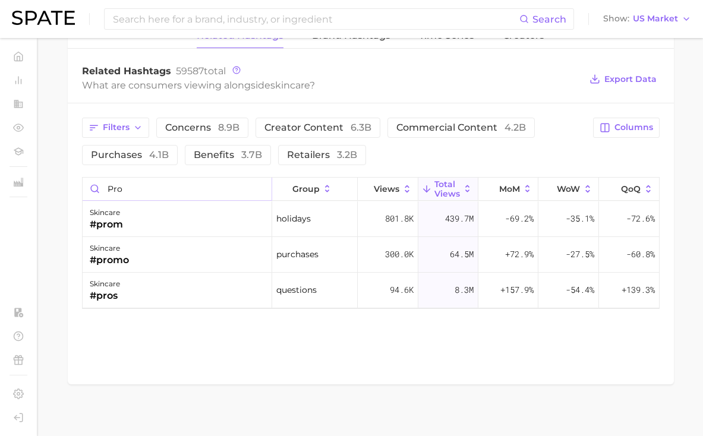
click at [147, 191] on input "pro" at bounding box center [178, 189] width 190 height 23
click at [165, 305] on div "skincare #pros" at bounding box center [178, 291] width 190 height 36
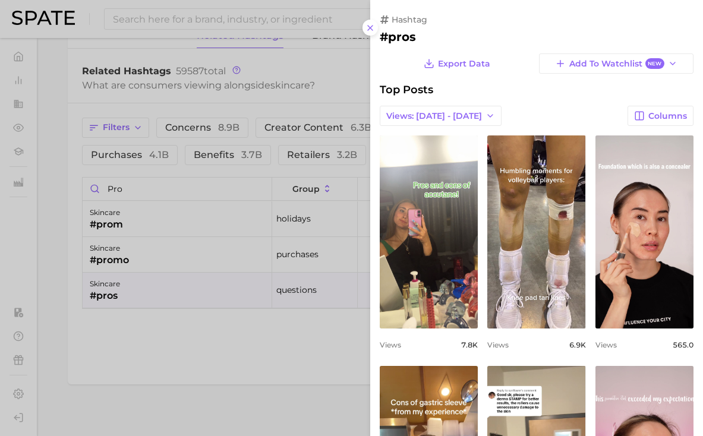
click at [165, 303] on div at bounding box center [351, 218] width 703 height 436
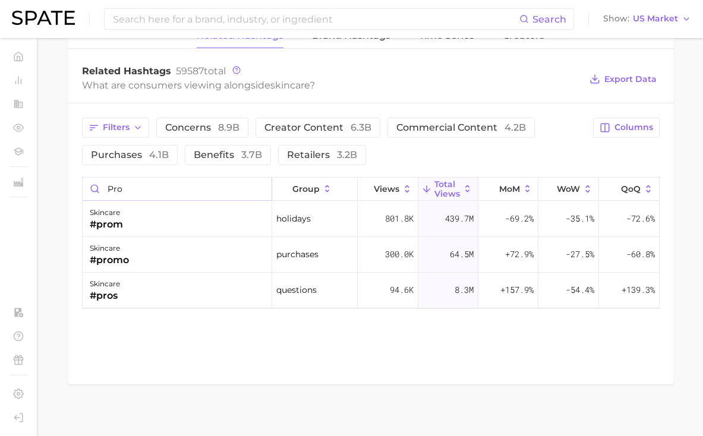
click at [172, 188] on input "pro" at bounding box center [178, 189] width 190 height 23
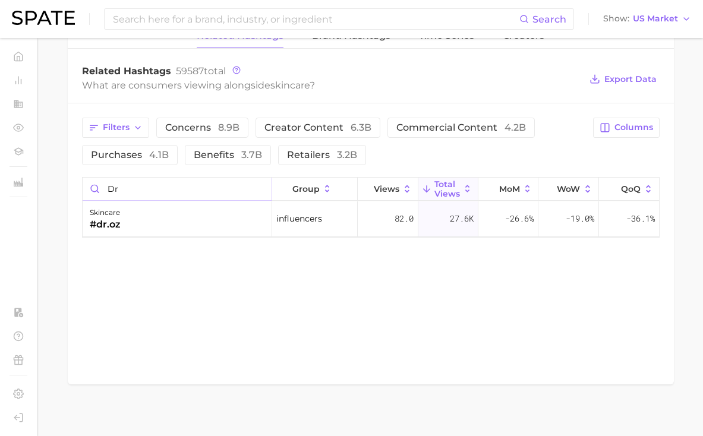
click at [172, 188] on input "dr" at bounding box center [178, 189] width 190 height 23
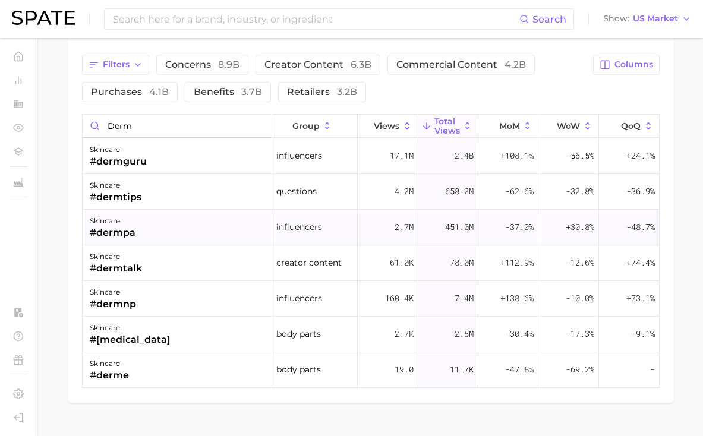
scroll to position [931, 0]
click at [226, 145] on div "skincare #dermguru" at bounding box center [178, 156] width 190 height 36
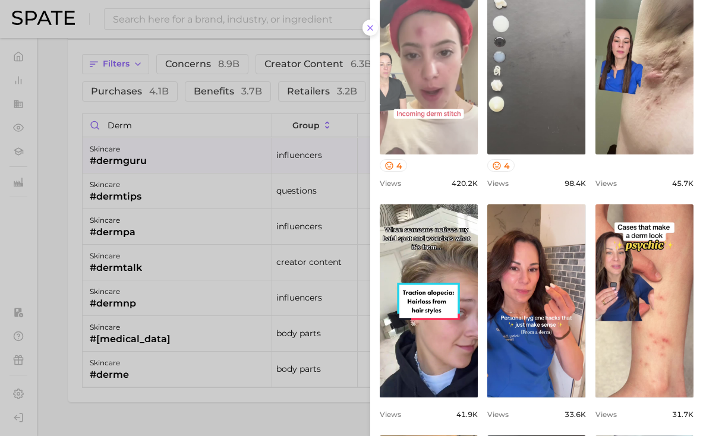
scroll to position [0, 0]
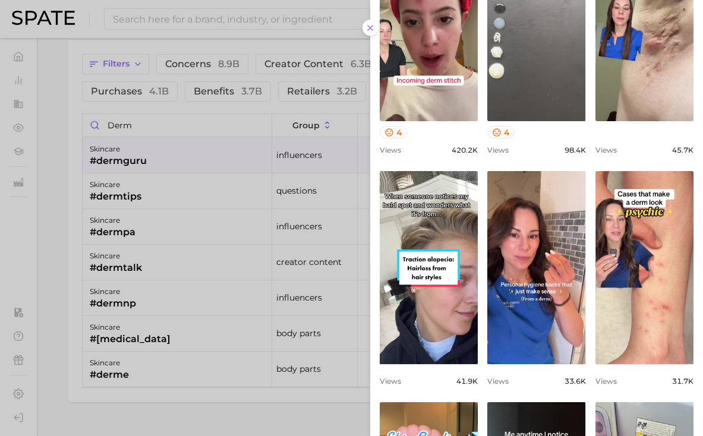
click at [248, 382] on div at bounding box center [351, 218] width 703 height 436
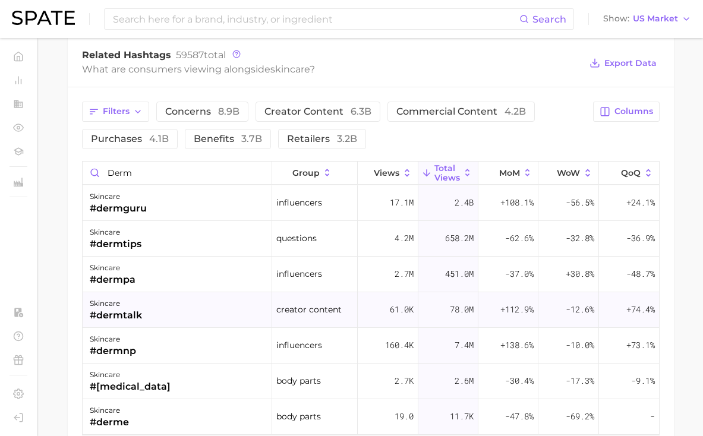
scroll to position [884, 0]
click at [184, 170] on input "derm" at bounding box center [178, 173] width 190 height 23
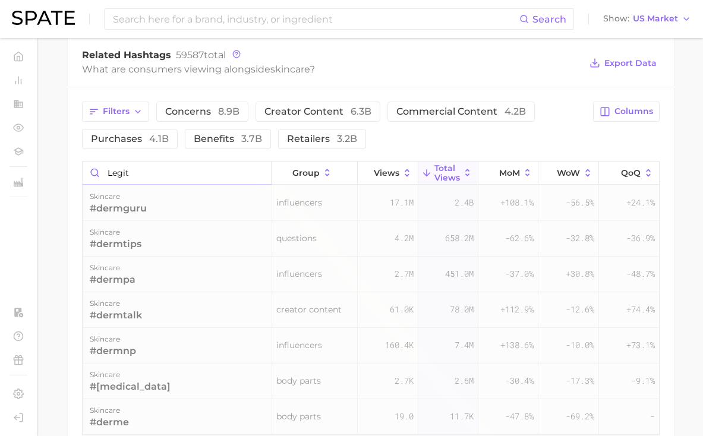
scroll to position [875, 0]
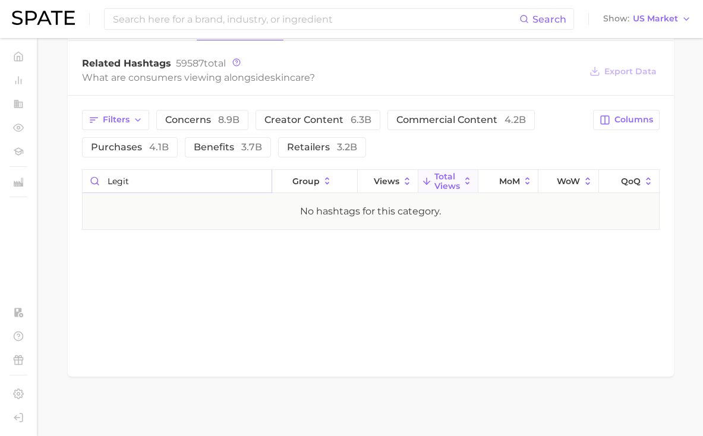
click at [185, 172] on input "legit" at bounding box center [178, 181] width 190 height 23
click at [182, 181] on input "trust" at bounding box center [178, 181] width 190 height 23
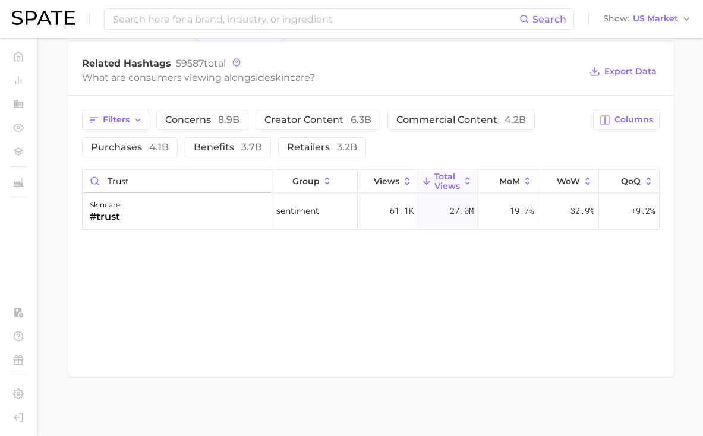
click at [182, 181] on input "trust" at bounding box center [178, 181] width 190 height 23
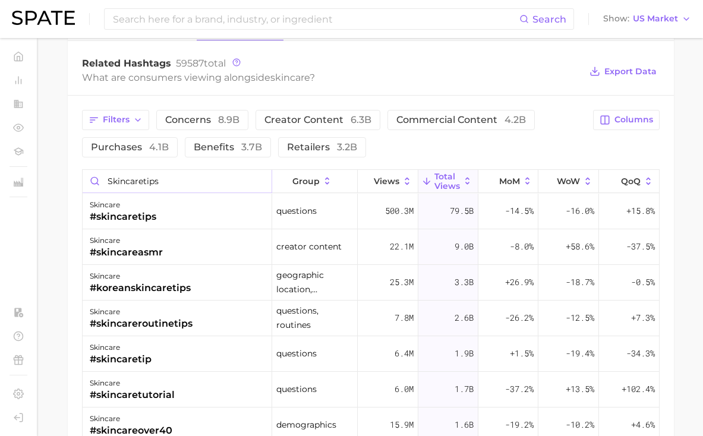
click at [156, 180] on input "skincaretips" at bounding box center [178, 181] width 190 height 23
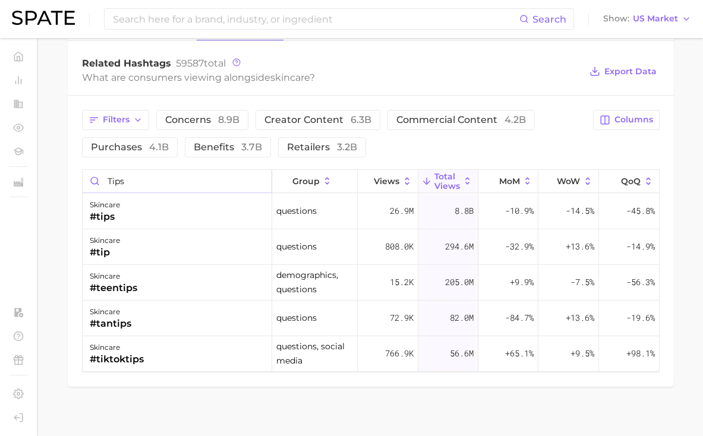
click at [162, 179] on input "tips" at bounding box center [178, 181] width 190 height 23
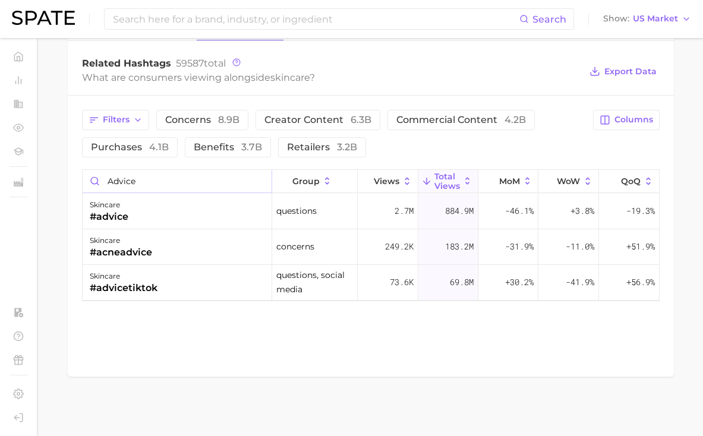
click at [191, 186] on input "advice" at bounding box center [178, 181] width 190 height 23
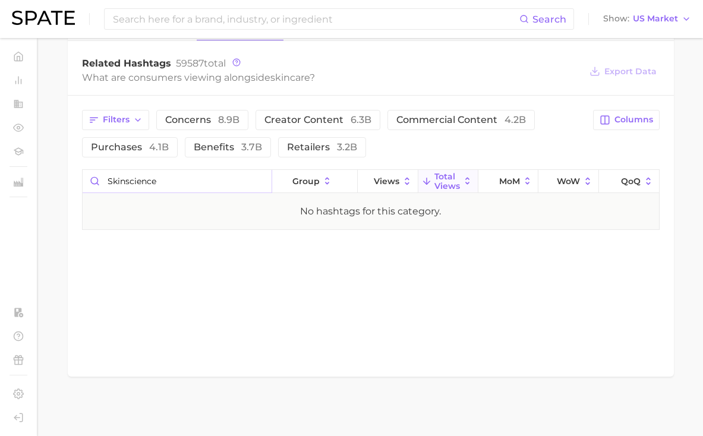
click at [146, 184] on input "skinscience" at bounding box center [178, 181] width 190 height 23
type input "r"
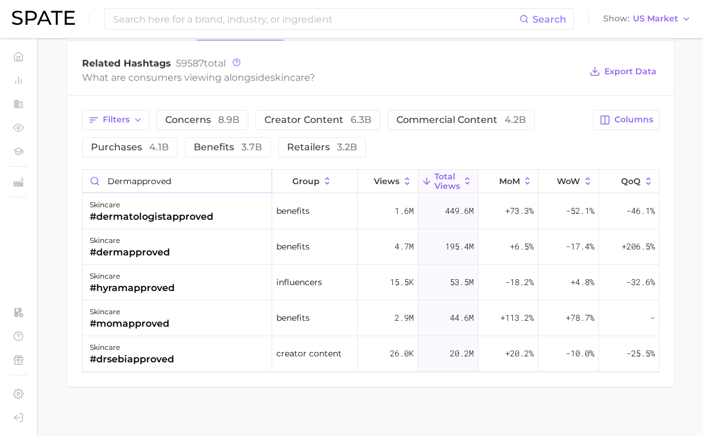
click at [143, 180] on input "dermapproved" at bounding box center [178, 181] width 190 height 23
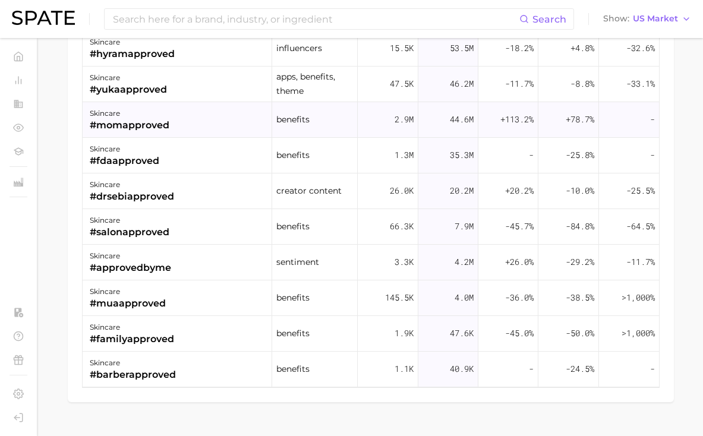
scroll to position [704, 0]
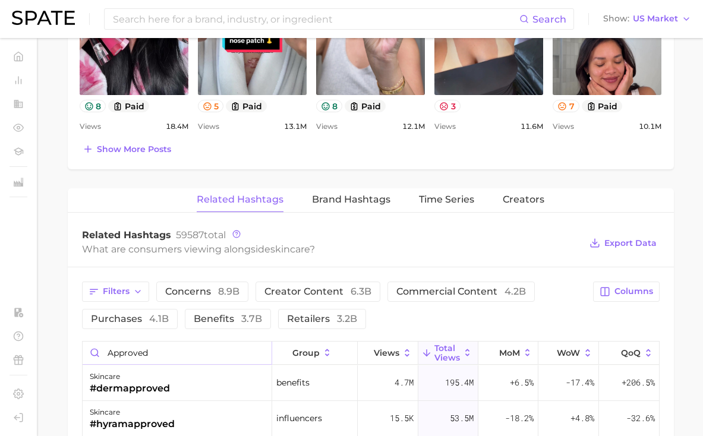
click at [112, 359] on input "approved" at bounding box center [178, 353] width 190 height 23
click at [130, 346] on input "approved" at bounding box center [178, 353] width 190 height 23
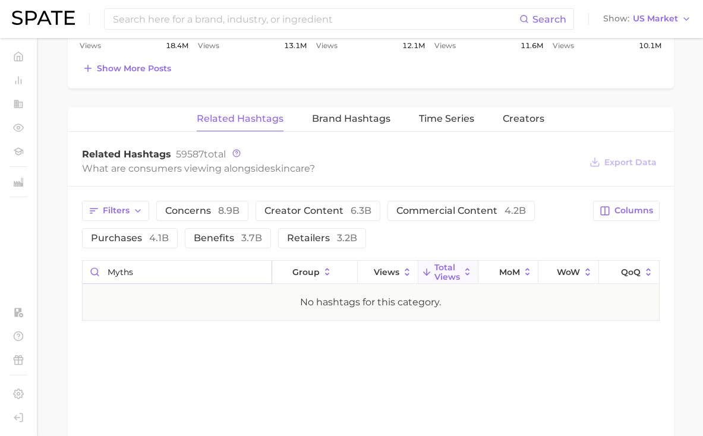
scroll to position [782, 0]
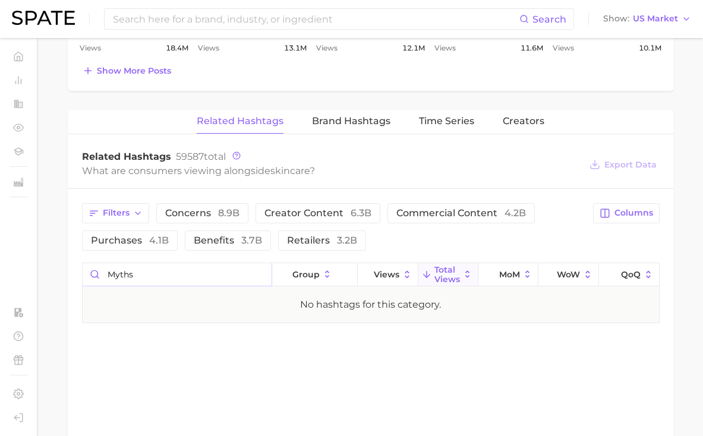
click at [157, 272] on input "myths" at bounding box center [178, 274] width 190 height 23
click at [181, 275] on input "myth" at bounding box center [178, 274] width 190 height 23
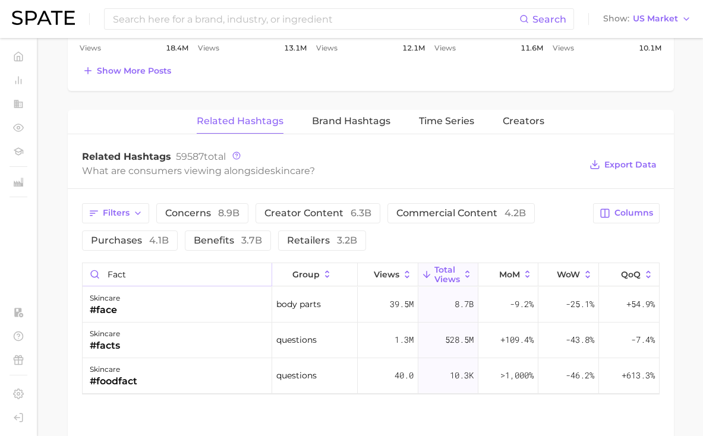
click at [181, 275] on input "fact" at bounding box center [178, 274] width 190 height 23
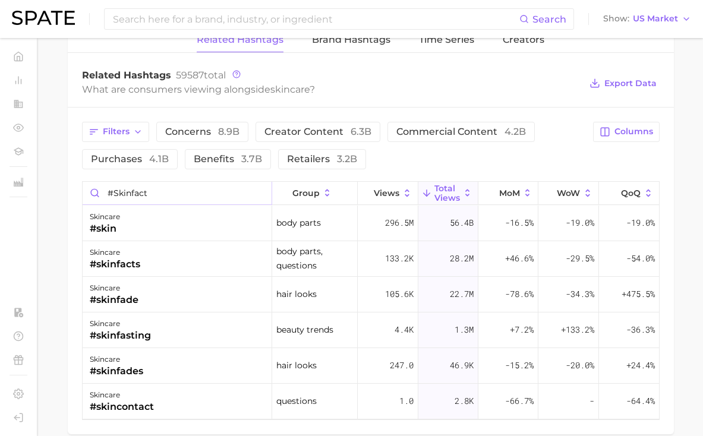
scroll to position [864, 0]
click at [140, 194] on input "#skinfact" at bounding box center [178, 192] width 190 height 23
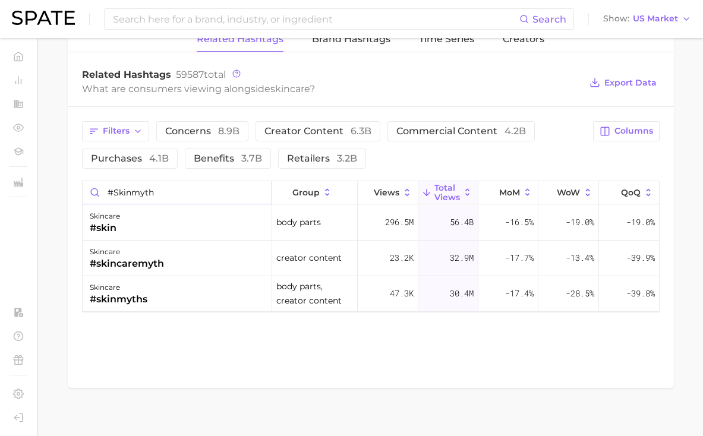
click at [143, 192] on input "#skinmyth" at bounding box center [178, 192] width 190 height 23
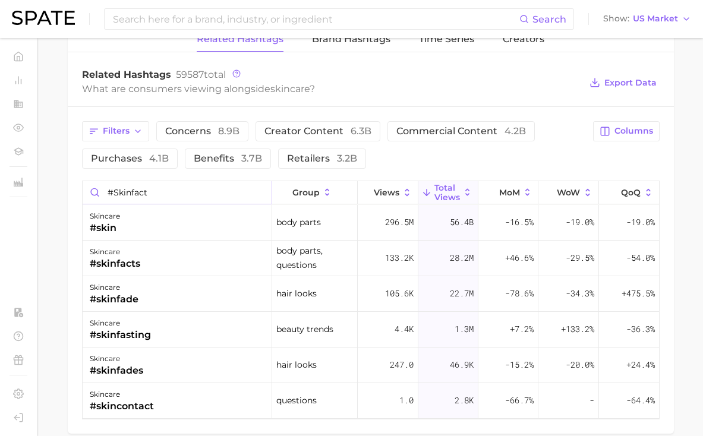
click at [135, 192] on input "#skinfact" at bounding box center [178, 192] width 190 height 23
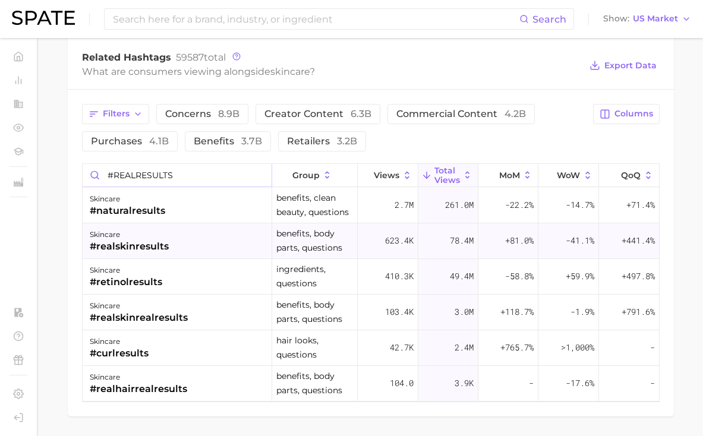
scroll to position [882, 0]
click at [157, 175] on input "#REALRESULTS" at bounding box center [178, 174] width 190 height 23
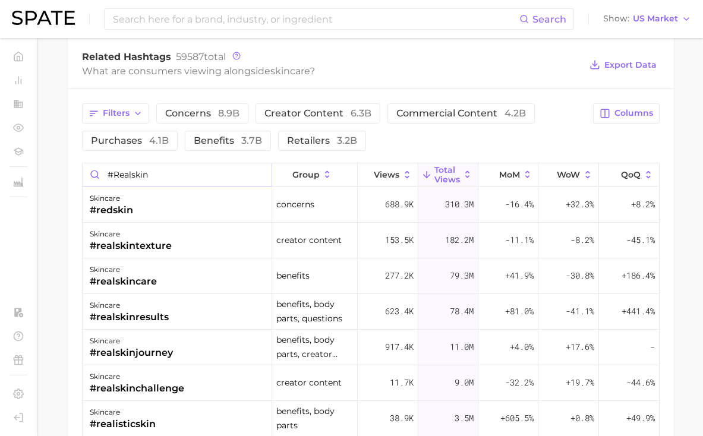
click at [173, 171] on input "#realskin" at bounding box center [178, 174] width 190 height 23
click at [128, 175] on input "#realskin" at bounding box center [178, 174] width 190 height 23
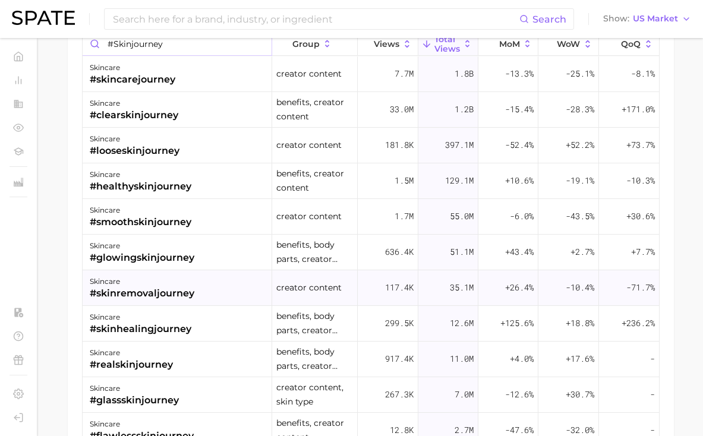
scroll to position [834, 0]
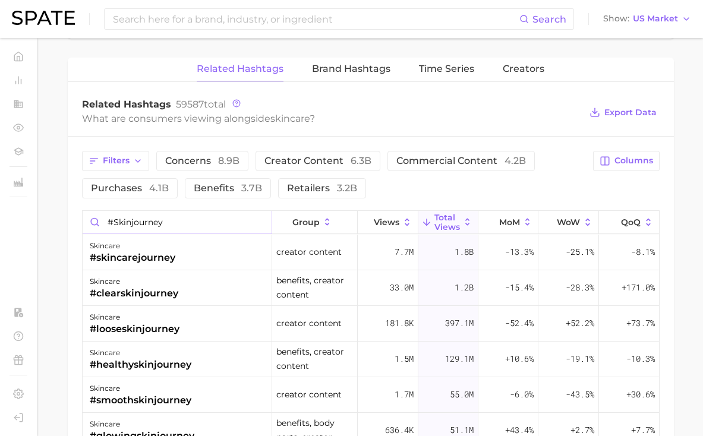
click at [185, 222] on input "#skinjourney" at bounding box center [178, 222] width 190 height 23
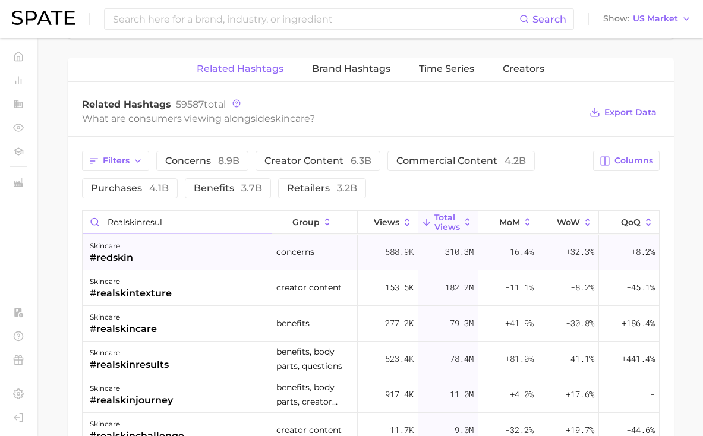
type input "realskinresult"
